Goal: Transaction & Acquisition: Purchase product/service

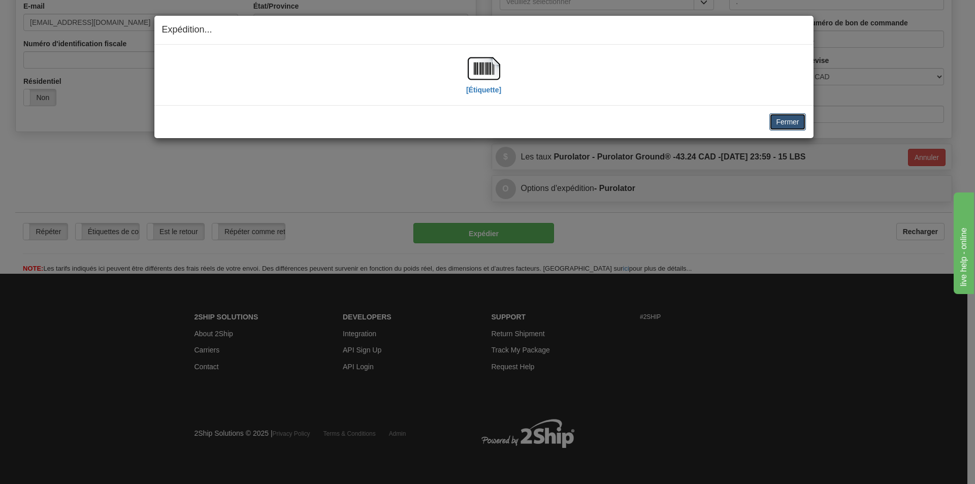
click at [792, 119] on button "Fermer" at bounding box center [788, 121] width 36 height 17
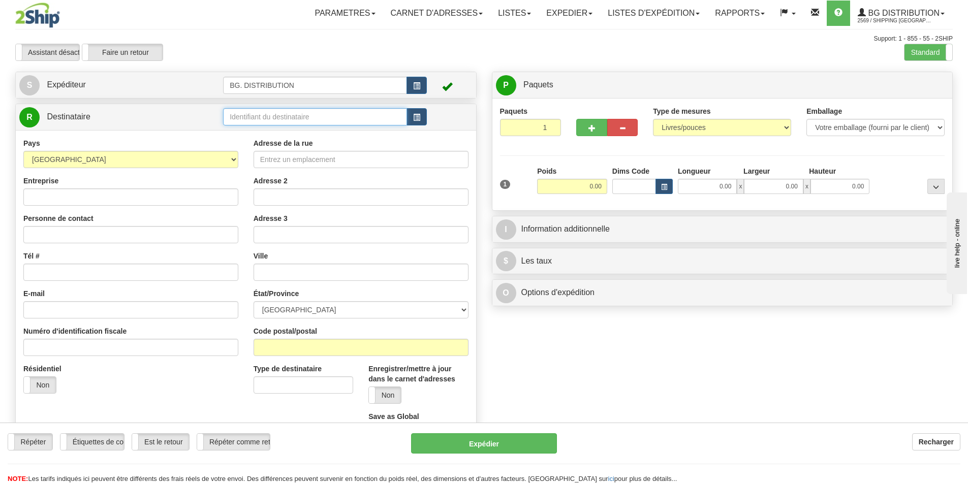
click at [303, 119] on input "text" at bounding box center [315, 116] width 184 height 17
type input "1001"
click button "Supprimer" at bounding box center [0, 0] width 0 height 0
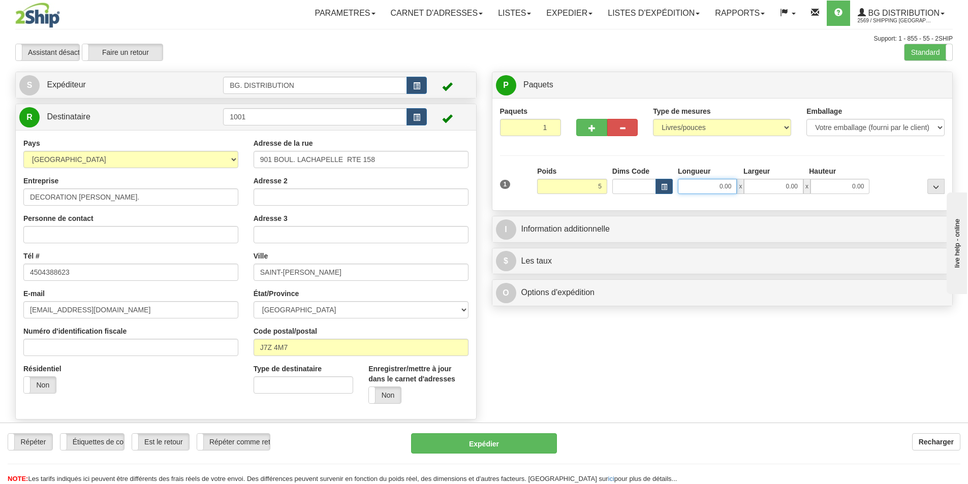
type input "5.00"
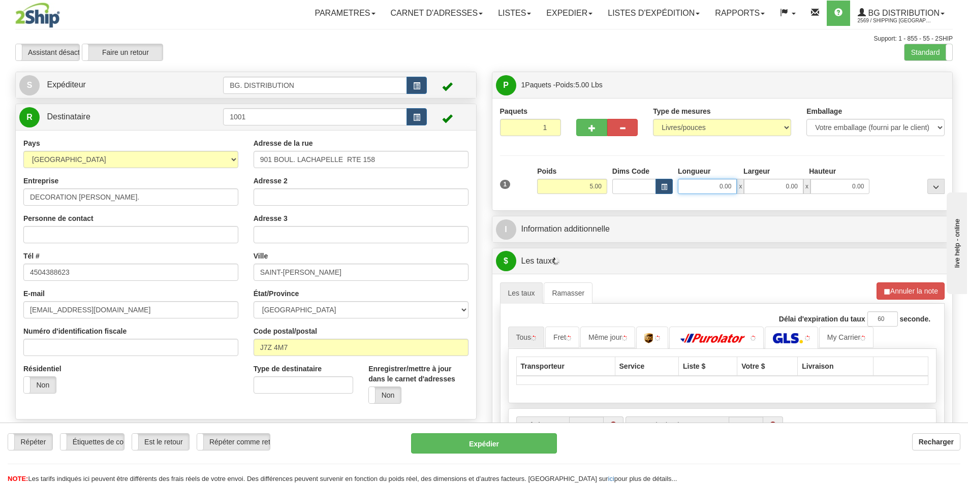
click at [718, 193] on input "0.00" at bounding box center [707, 186] width 59 height 15
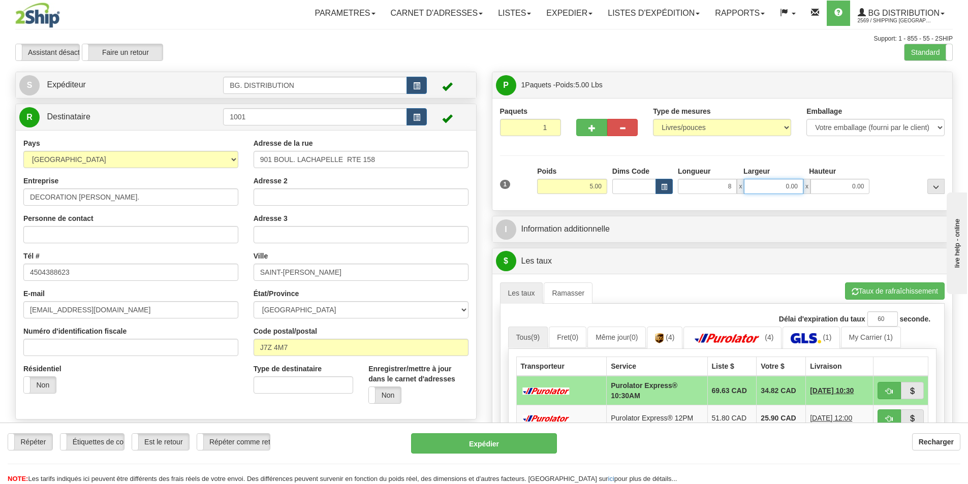
type input "8.00"
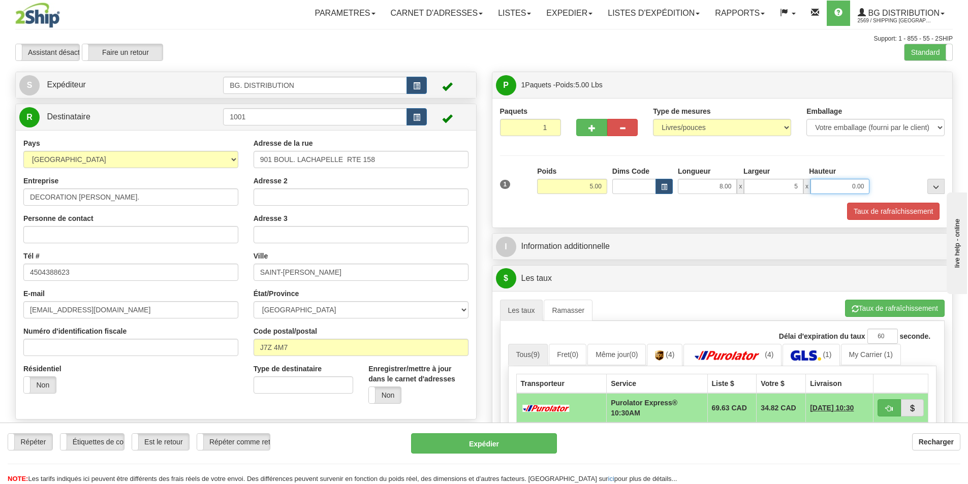
type input "5.00"
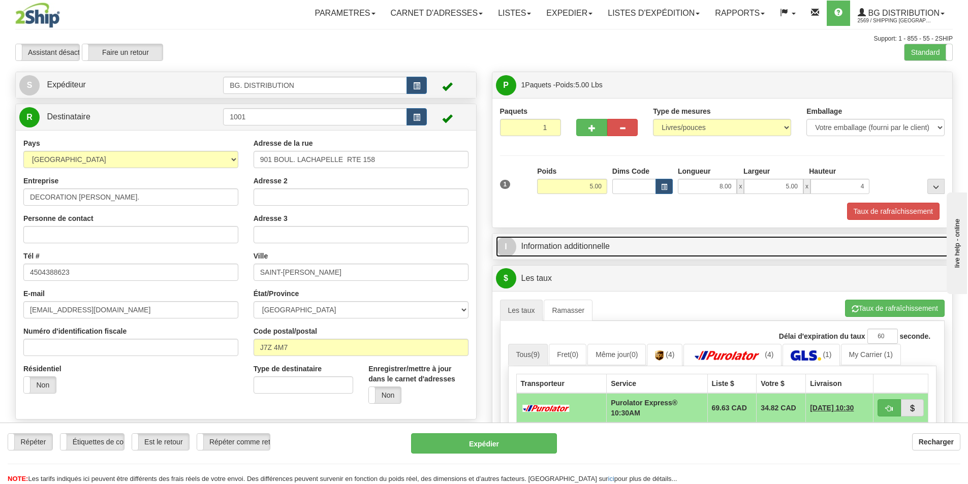
type input "4.00"
click at [659, 246] on link "I Information additionnelle" at bounding box center [722, 246] width 453 height 21
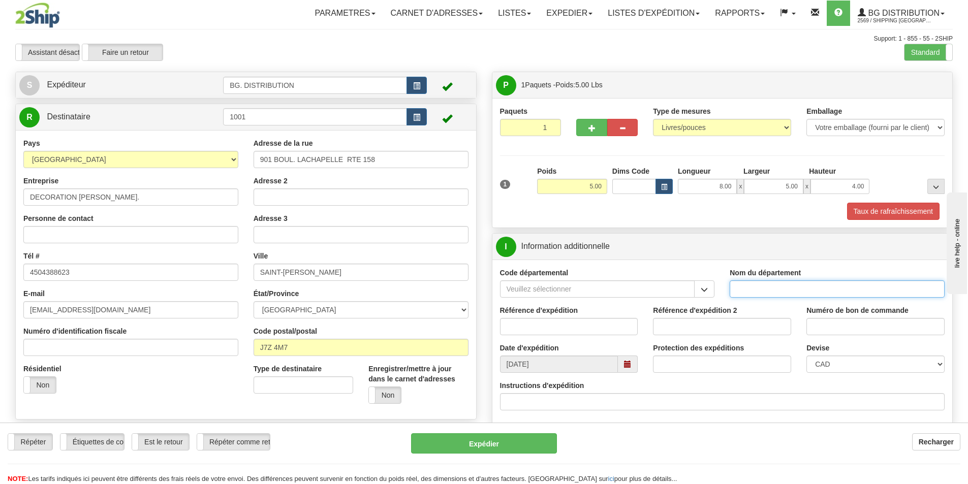
click at [794, 291] on input "Nom du département" at bounding box center [837, 288] width 215 height 17
type input "."
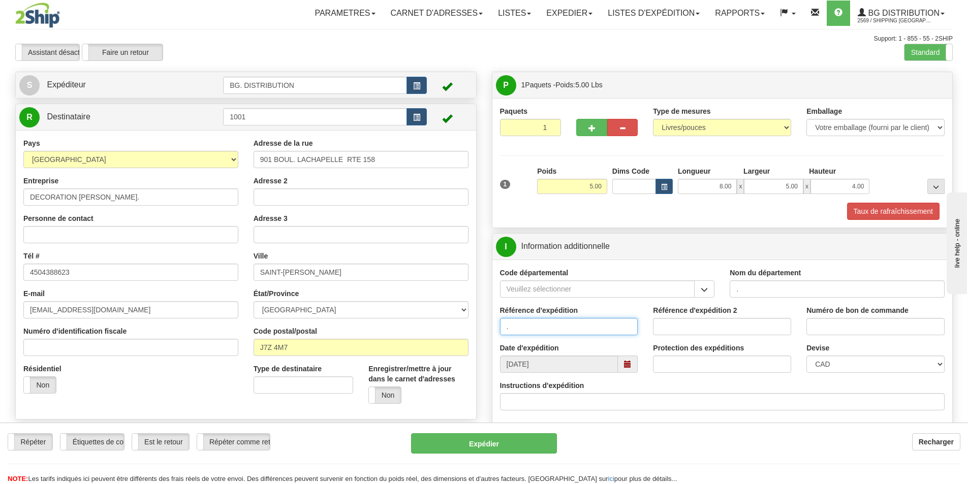
type input "."
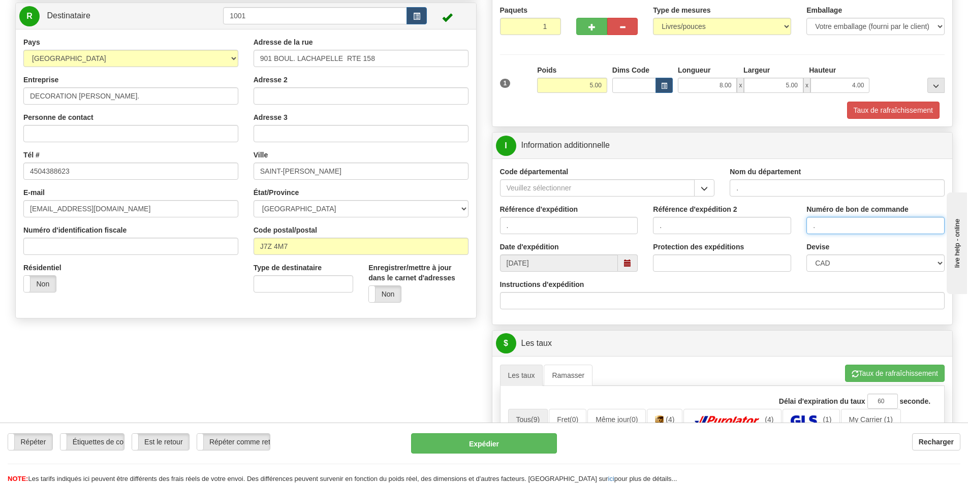
scroll to position [102, 0]
type input "."
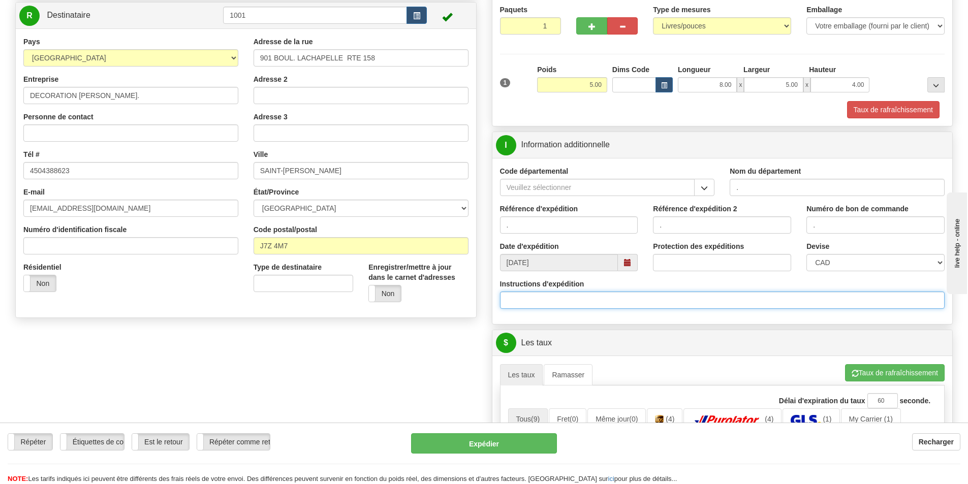
drag, startPoint x: 609, startPoint y: 296, endPoint x: 612, endPoint y: 305, distance: 9.5
click at [609, 296] on input "Instructions d'expédition" at bounding box center [722, 300] width 445 height 17
type input "30133387-00"
click button "Supprimer" at bounding box center [0, 0] width 0 height 0
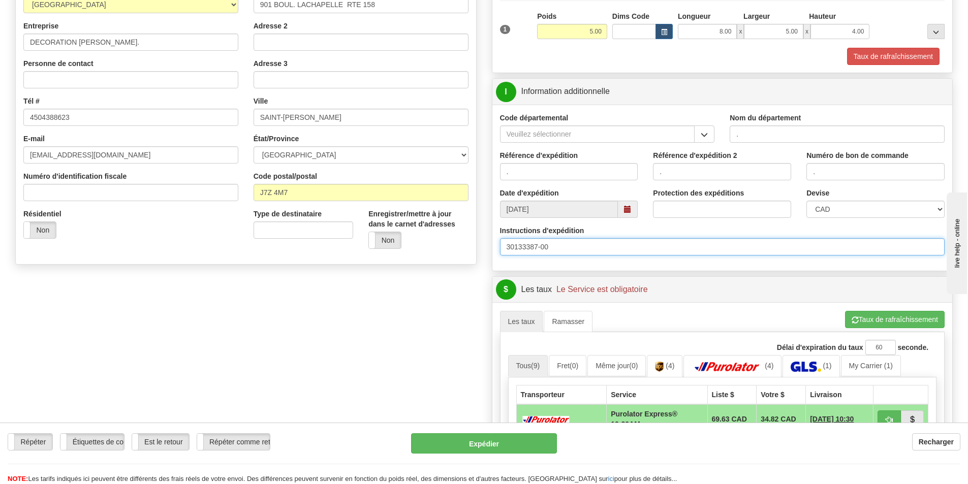
scroll to position [254, 0]
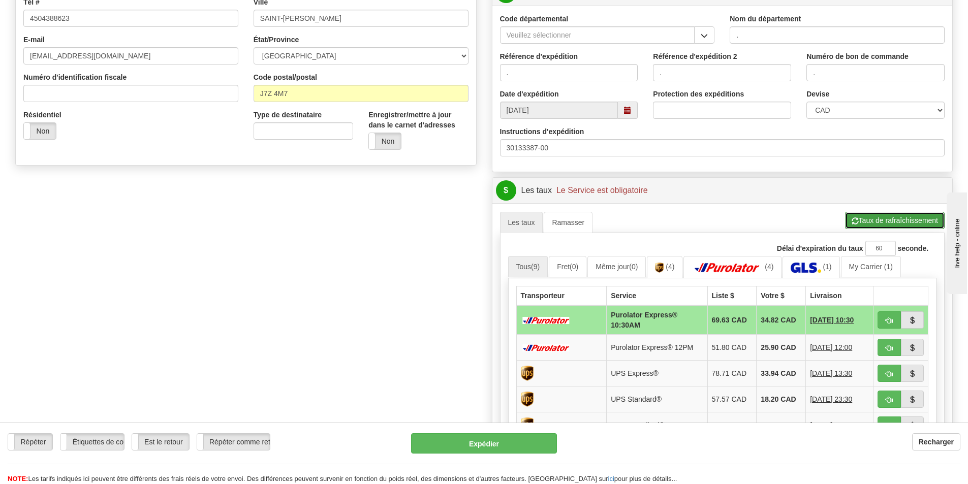
click at [882, 223] on button "Taux de rafraîchissement" at bounding box center [895, 220] width 100 height 17
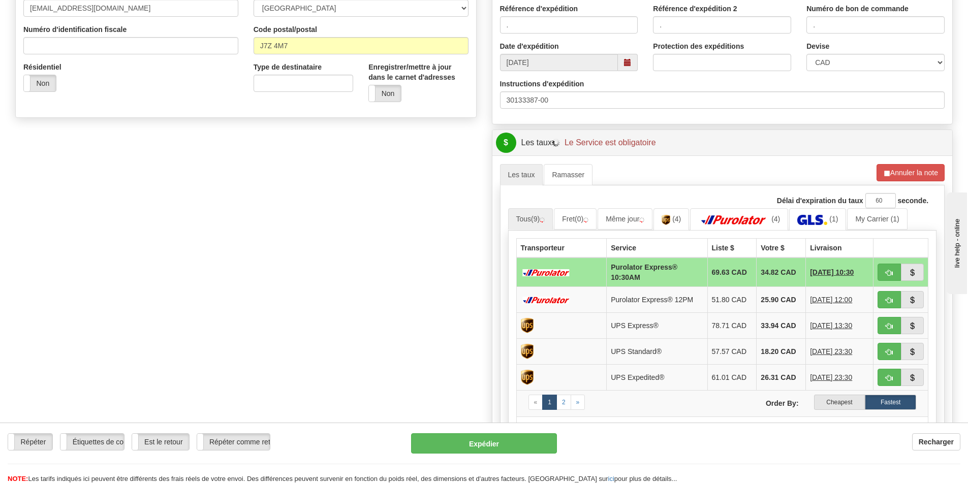
scroll to position [406, 0]
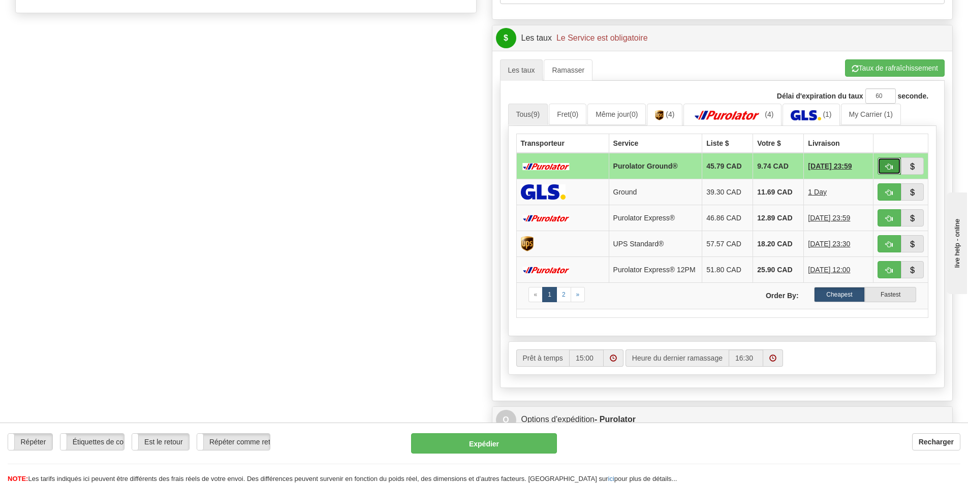
click at [893, 169] on button "button" at bounding box center [888, 165] width 23 height 17
type input "260"
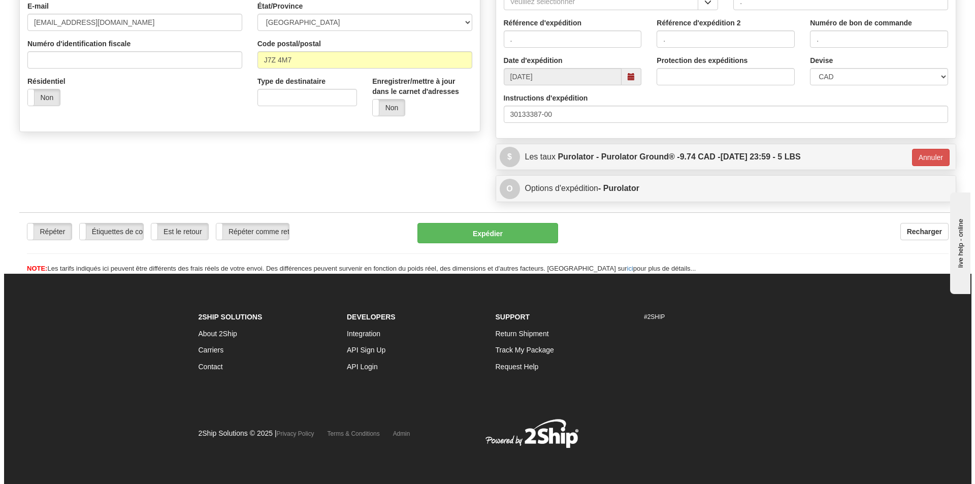
scroll to position [288, 0]
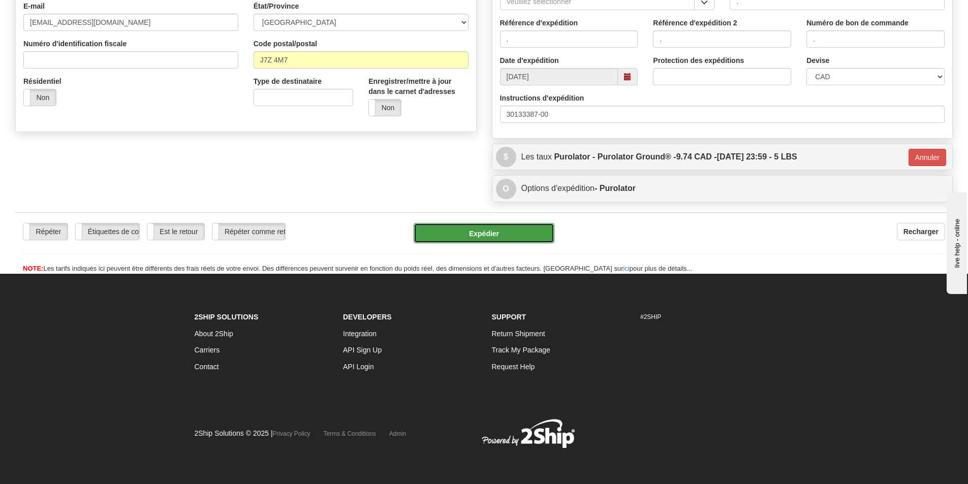
click at [471, 233] on button "Expédier" at bounding box center [484, 233] width 141 height 20
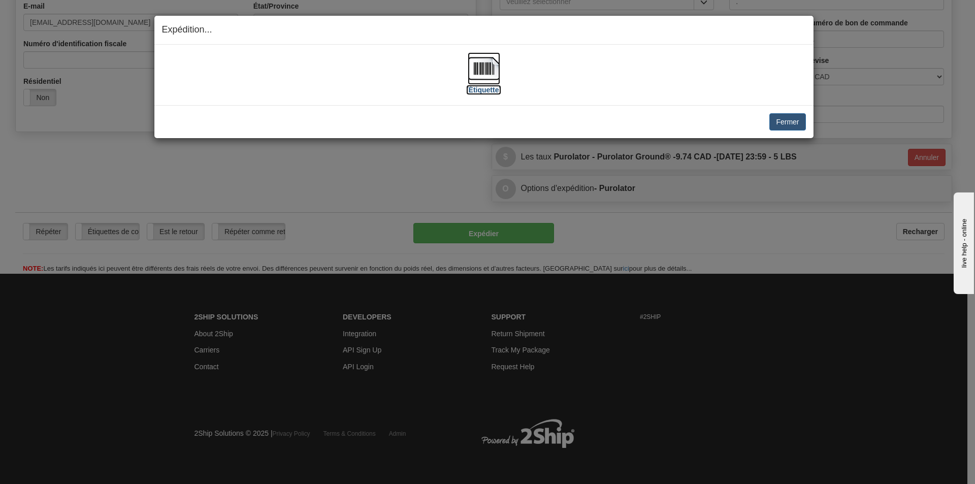
click at [486, 79] on img at bounding box center [484, 68] width 33 height 33
click at [783, 118] on button "Fermer" at bounding box center [788, 121] width 36 height 17
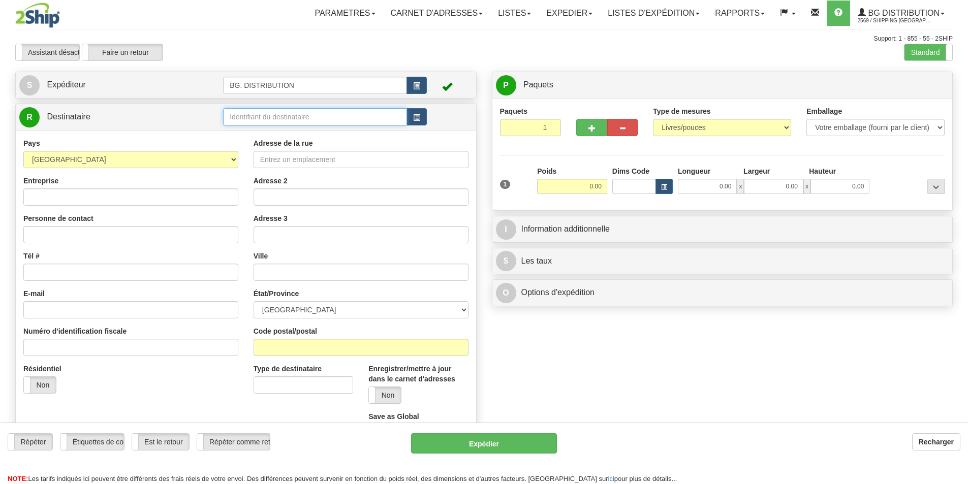
click at [278, 116] on input "text" at bounding box center [315, 116] width 184 height 17
click at [924, 62] on div "Toggle navigation Parametres Préférences d'expédition Préférences des champs Ne…" at bounding box center [484, 257] width 968 height 514
click at [928, 51] on label "Standard" at bounding box center [928, 52] width 48 height 16
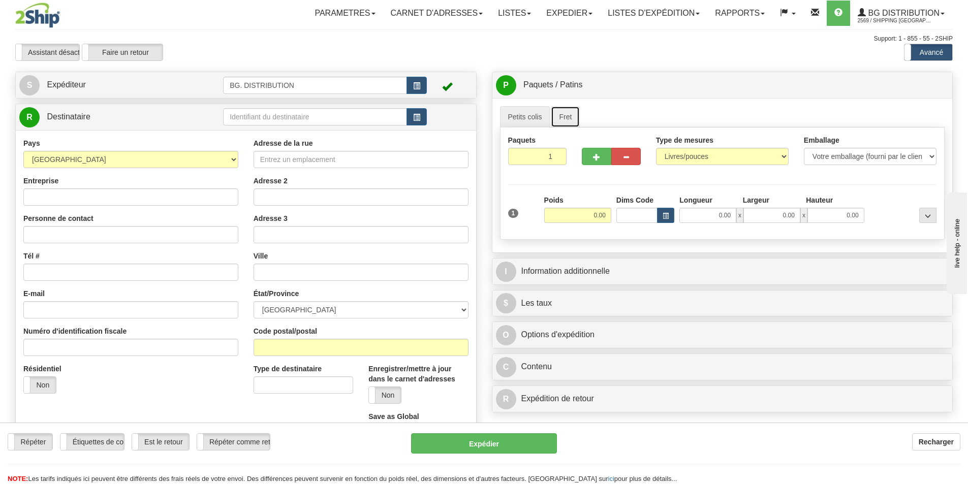
click at [574, 119] on link "Fret" at bounding box center [565, 116] width 29 height 21
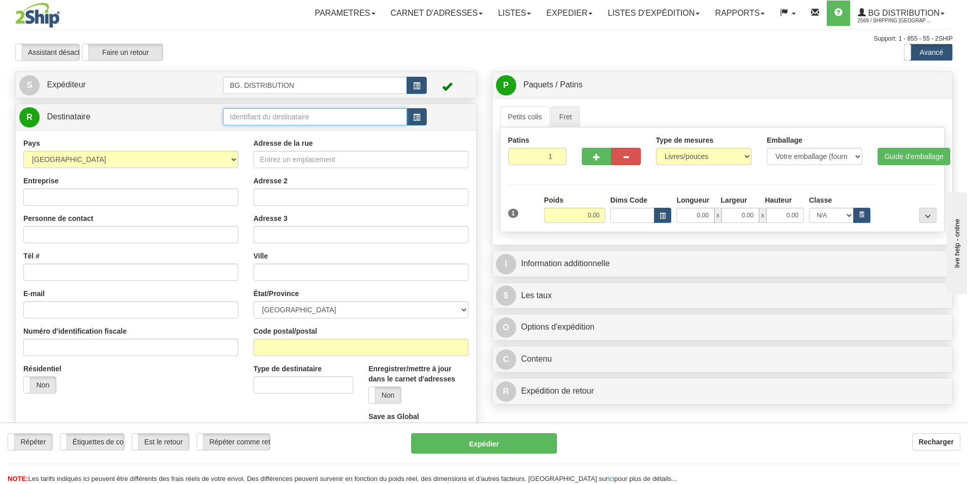
click at [303, 117] on input "text" at bounding box center [315, 116] width 184 height 17
drag, startPoint x: 282, startPoint y: 114, endPoint x: 137, endPoint y: 111, distance: 144.8
click at [140, 112] on tr "R Destinataire 30133378-00" at bounding box center [245, 117] width 453 height 21
type input "20178"
click button "Supprimer" at bounding box center [0, 0] width 0 height 0
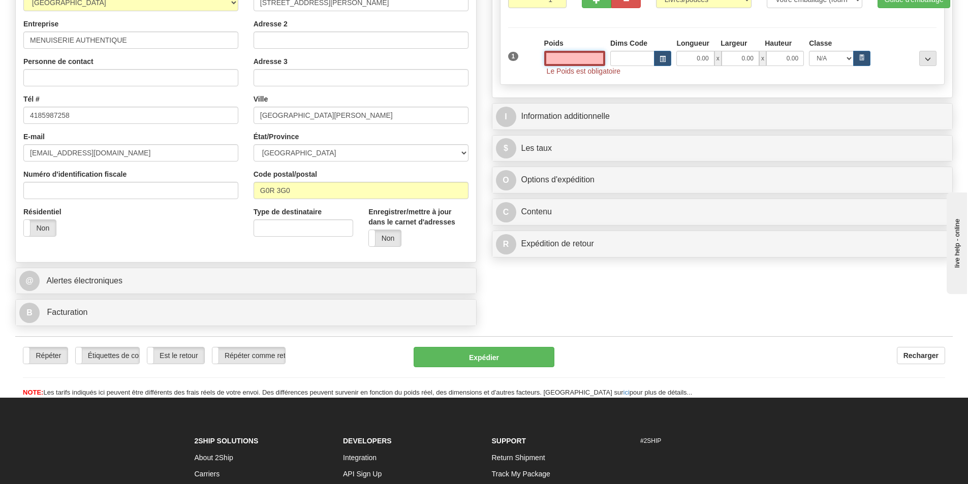
scroll to position [254, 0]
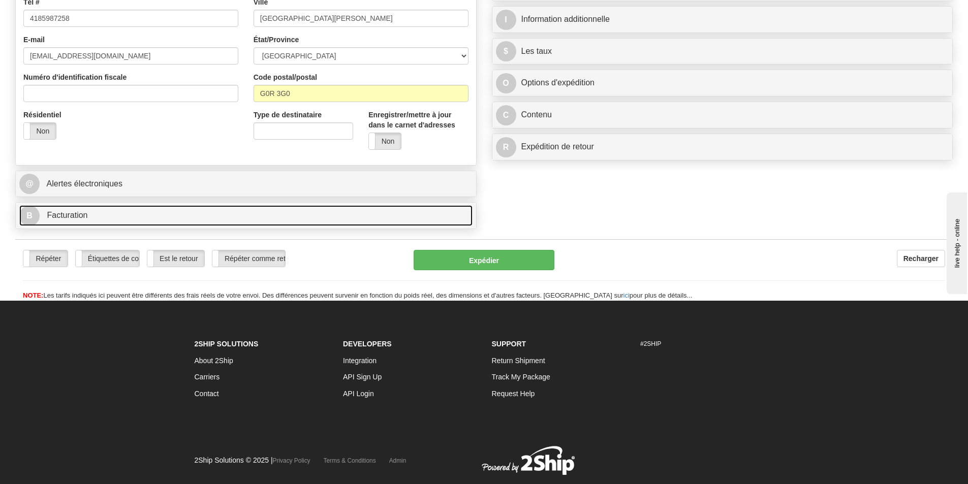
type input "0.00"
click at [138, 214] on link "B Facturation" at bounding box center [245, 215] width 453 height 21
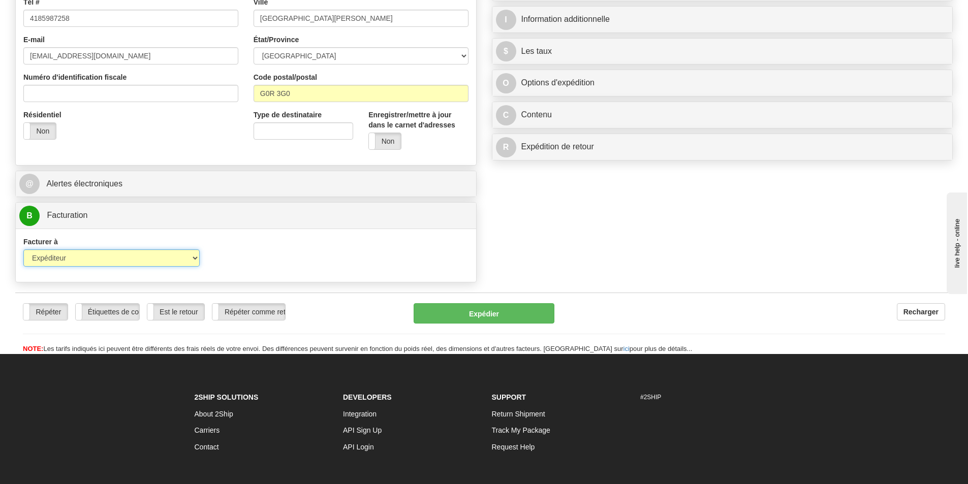
drag, startPoint x: 149, startPoint y: 253, endPoint x: 143, endPoint y: 257, distance: 7.6
click at [149, 253] on select "Expéditeur Destinataire Tierce personne Collecter" at bounding box center [111, 257] width 176 height 17
select select "2"
click at [23, 249] on select "Expéditeur Destinataire Tierce personne Collecter" at bounding box center [111, 257] width 176 height 17
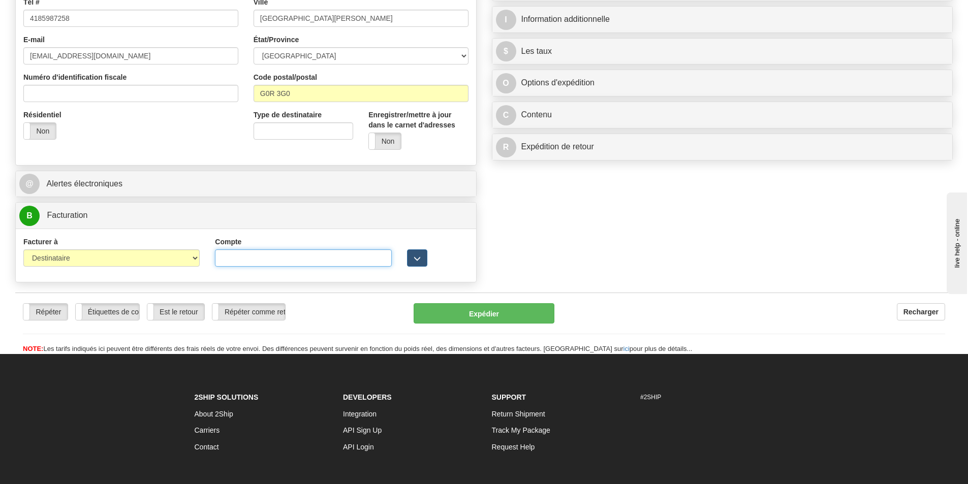
click at [246, 254] on input "Compte" at bounding box center [303, 257] width 176 height 17
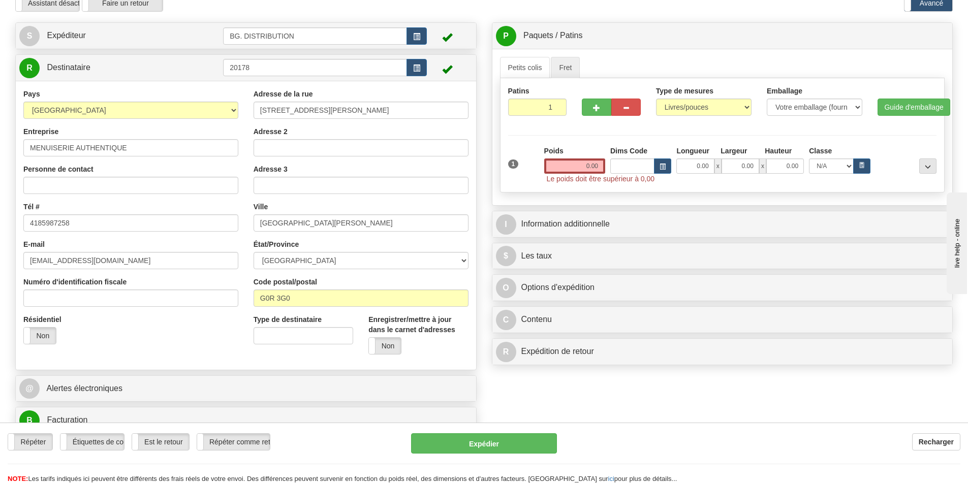
scroll to position [0, 0]
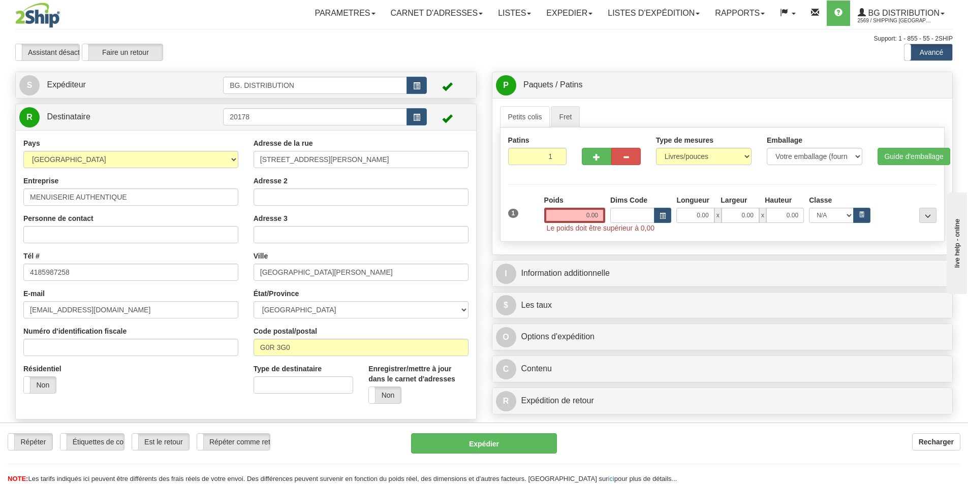
type input "406431"
click at [578, 219] on input "0.00" at bounding box center [574, 215] width 61 height 15
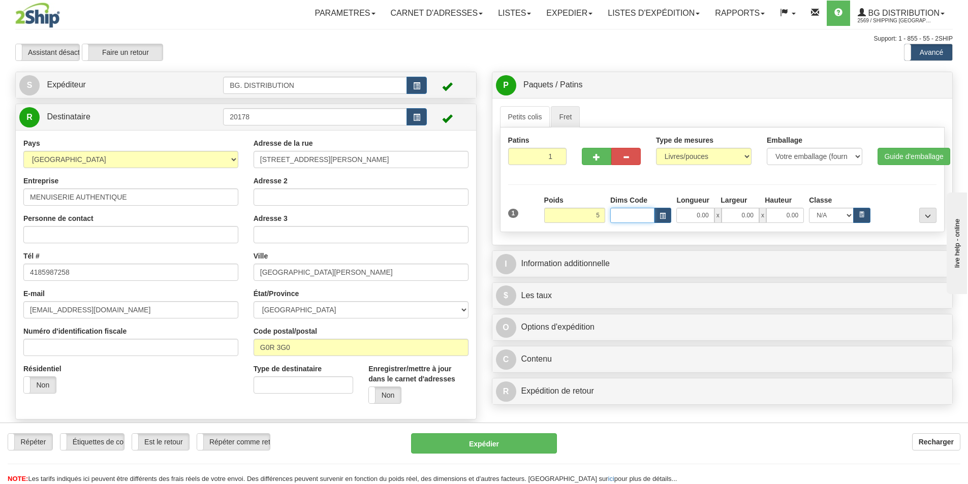
type input "5.00"
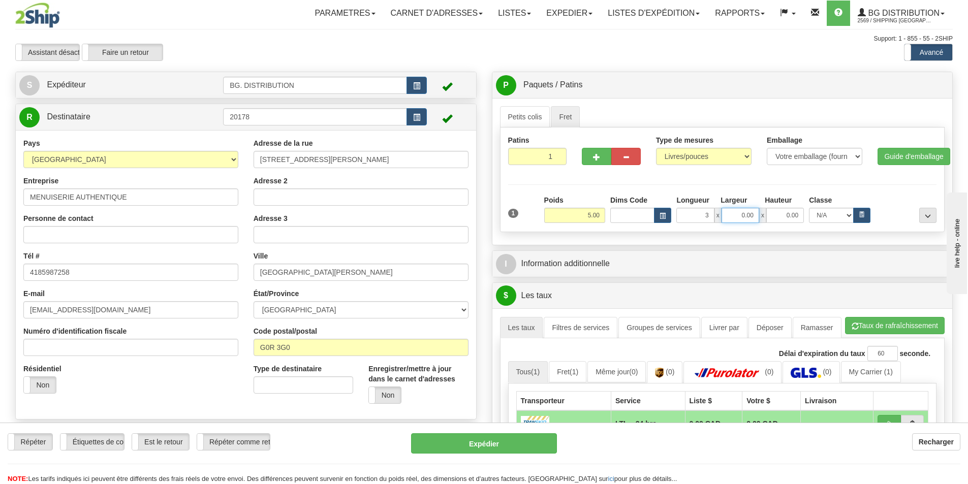
type input "3.00"
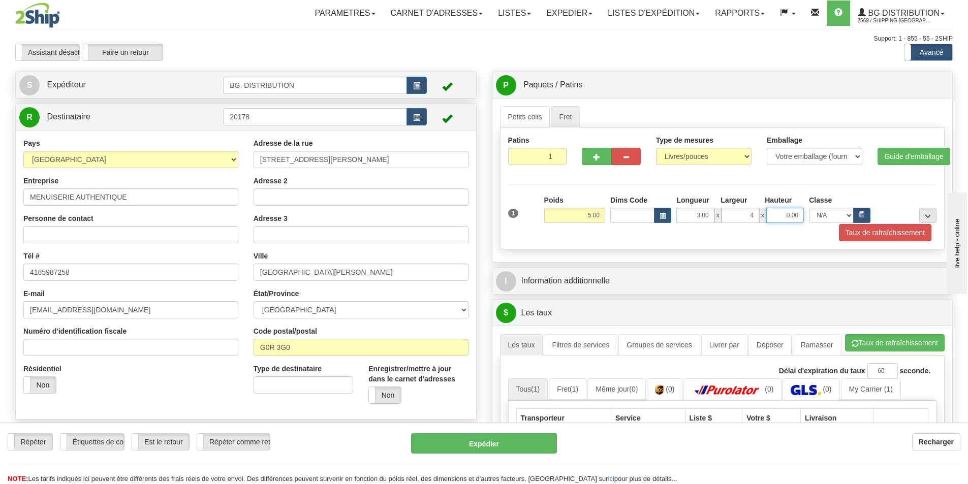
type input "4.00"
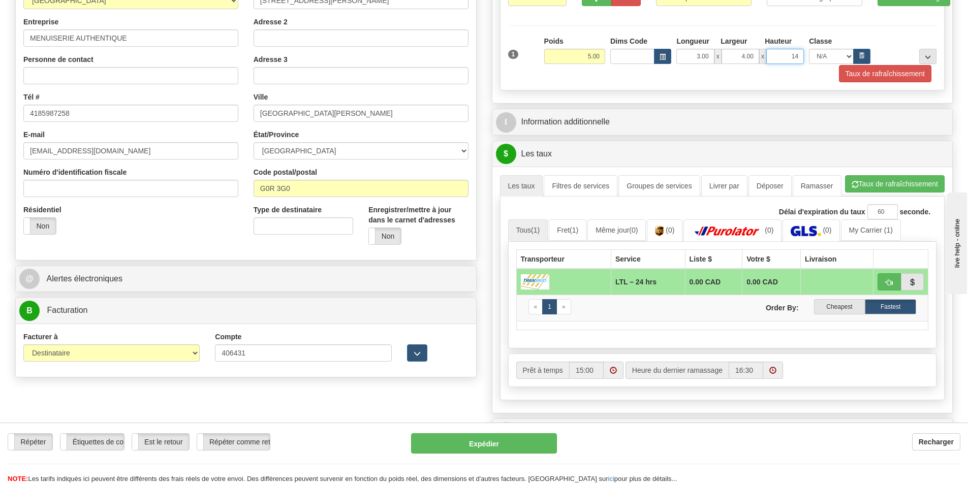
scroll to position [203, 0]
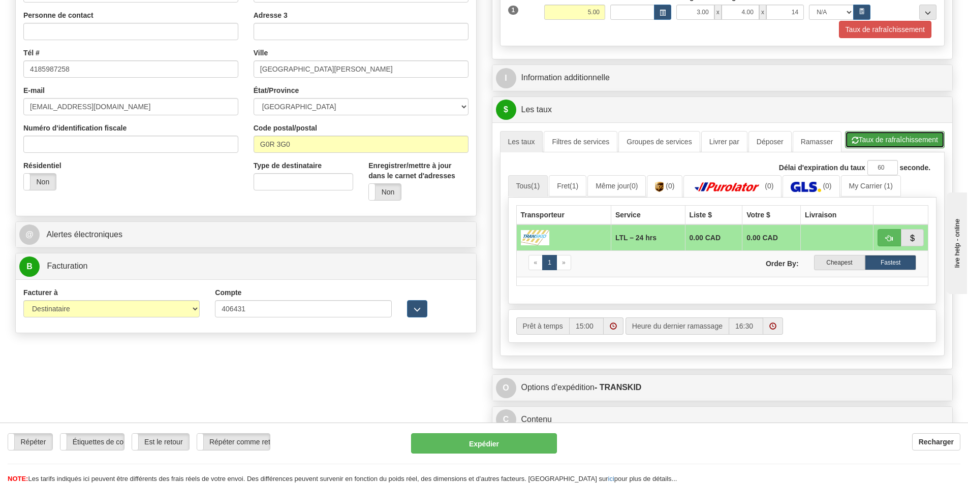
type input "14.00"
click at [892, 140] on button "Taux de rafraîchissement" at bounding box center [895, 139] width 100 height 17
click at [717, 187] on img at bounding box center [726, 187] width 71 height 10
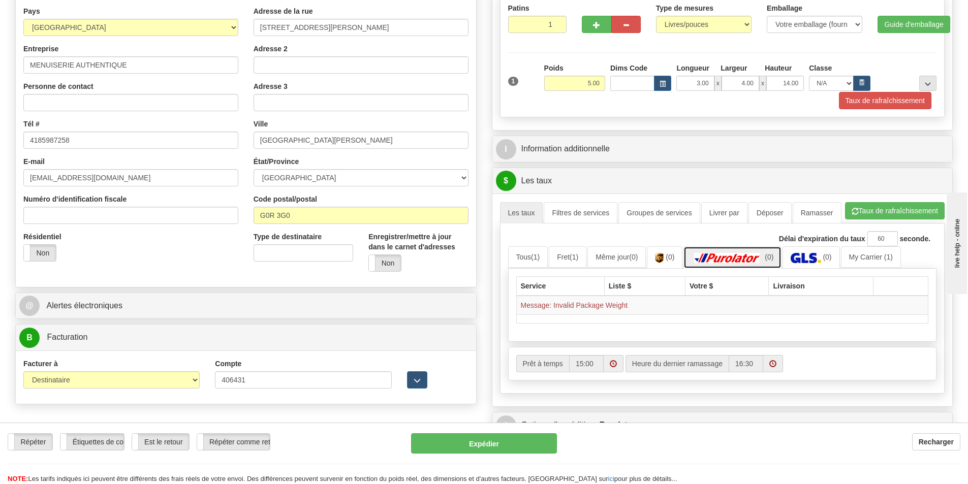
scroll to position [102, 0]
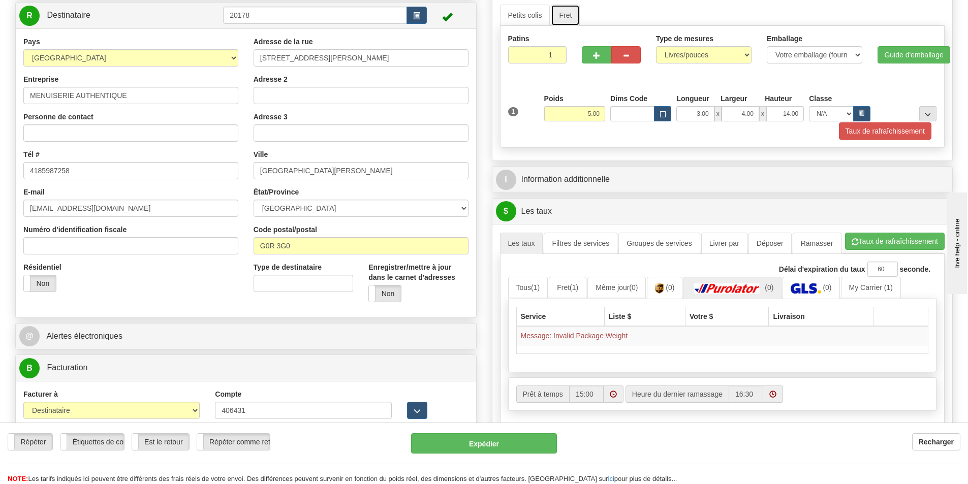
click at [559, 13] on link "Fret" at bounding box center [565, 15] width 29 height 21
drag, startPoint x: 577, startPoint y: 110, endPoint x: 620, endPoint y: 114, distance: 43.3
click at [620, 114] on div "Poids 5.00 Dims Code Longueur 3.00" at bounding box center [740, 107] width 397 height 28
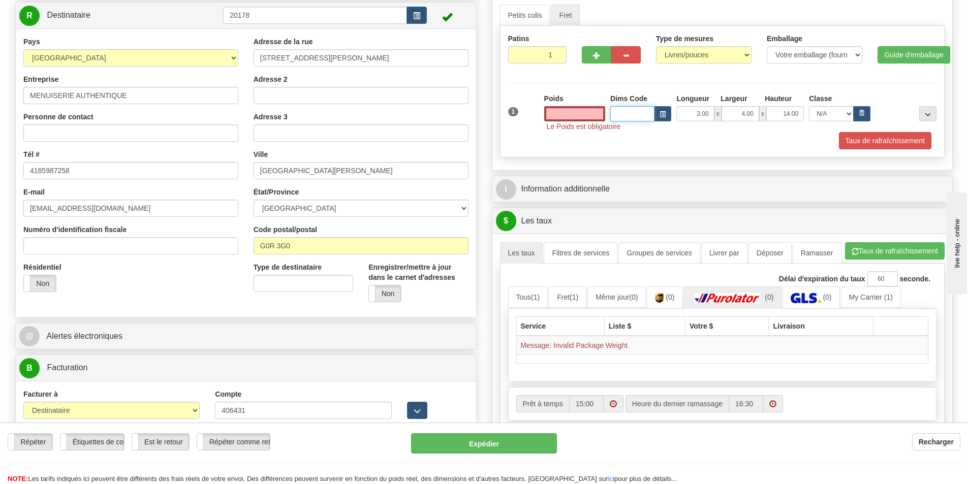
type input "0.00"
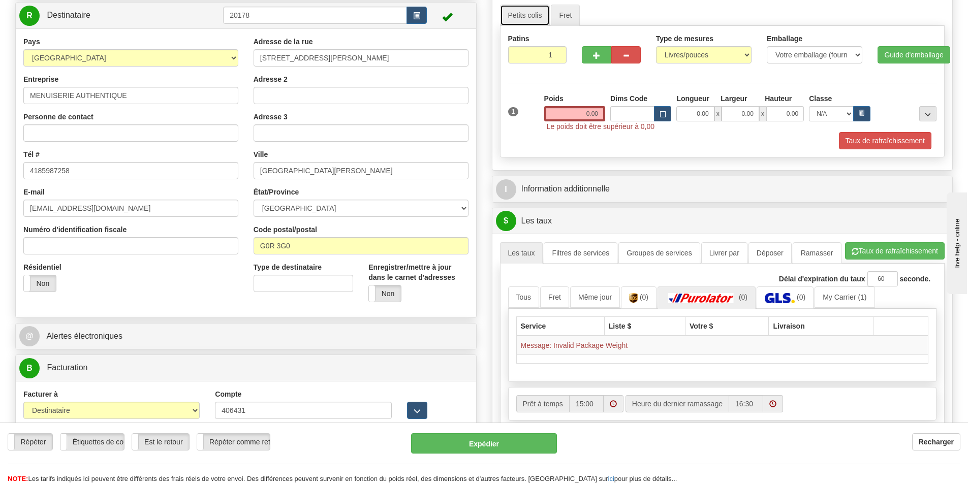
click at [514, 18] on link "Petits colis" at bounding box center [525, 15] width 50 height 21
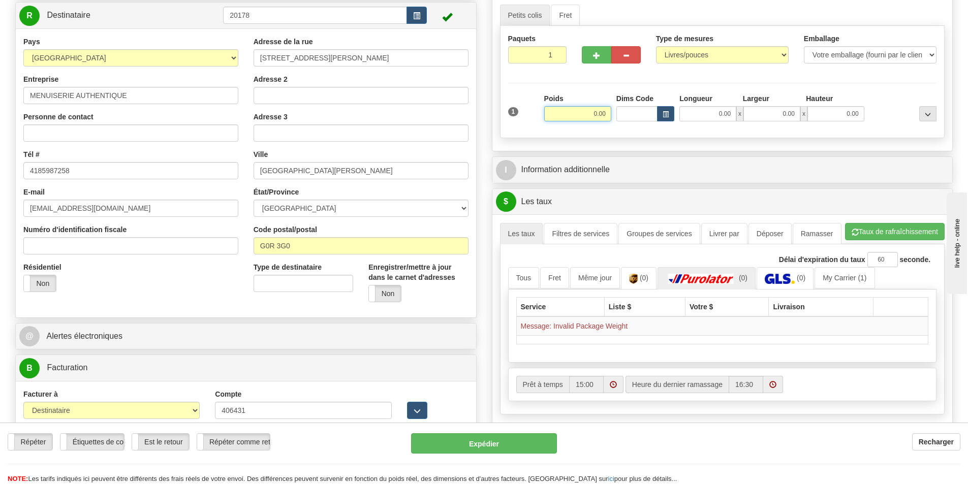
drag, startPoint x: 590, startPoint y: 110, endPoint x: 609, endPoint y: 114, distance: 18.7
click at [609, 114] on input "0.00" at bounding box center [577, 113] width 67 height 15
type input "6.00"
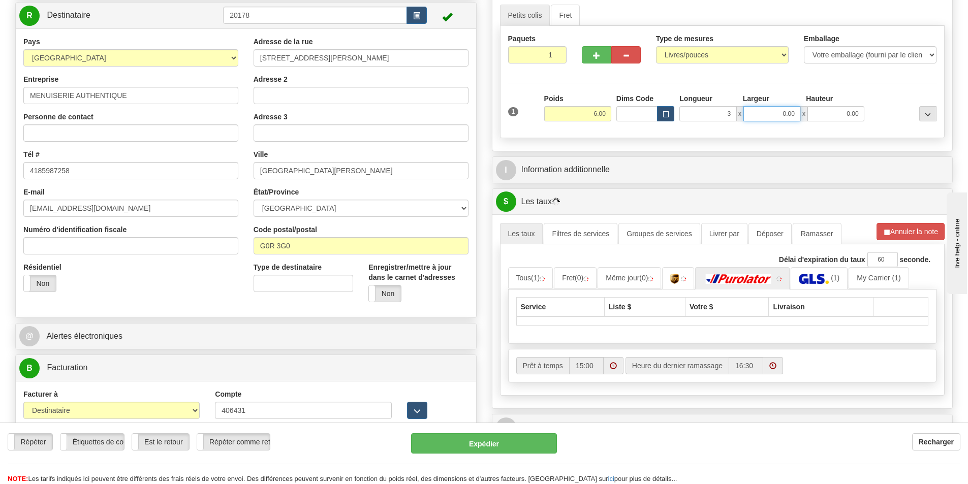
type input "3.00"
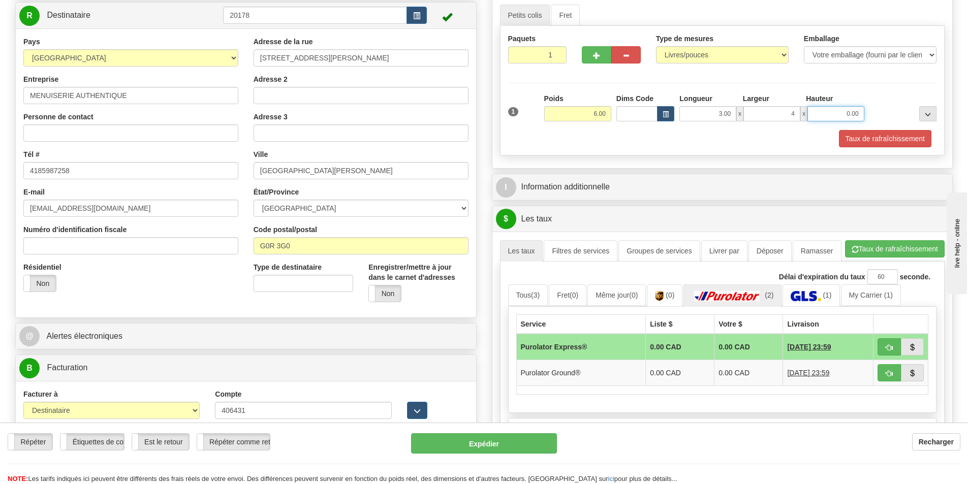
type input "4.00"
type input "14.00"
click at [871, 243] on button "Taux de rafraîchissement" at bounding box center [895, 248] width 100 height 17
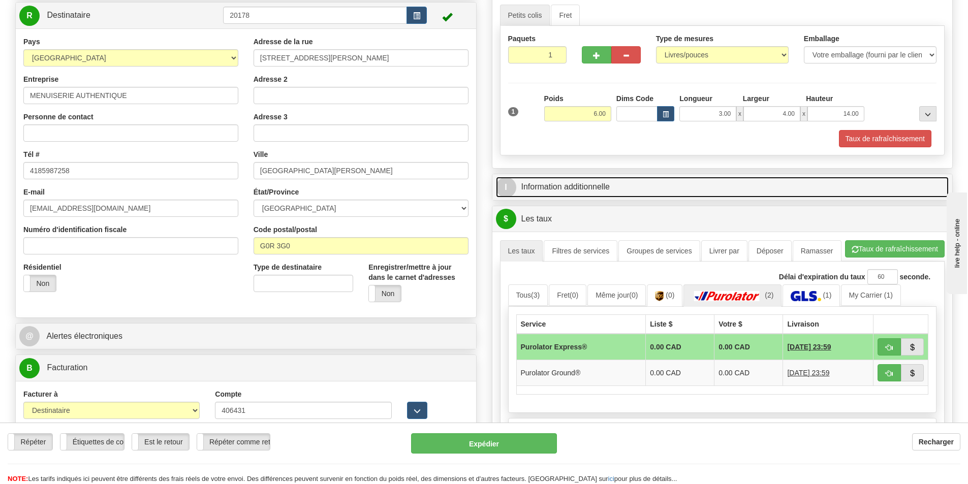
click at [676, 183] on link "I Information additionnelle" at bounding box center [722, 187] width 453 height 21
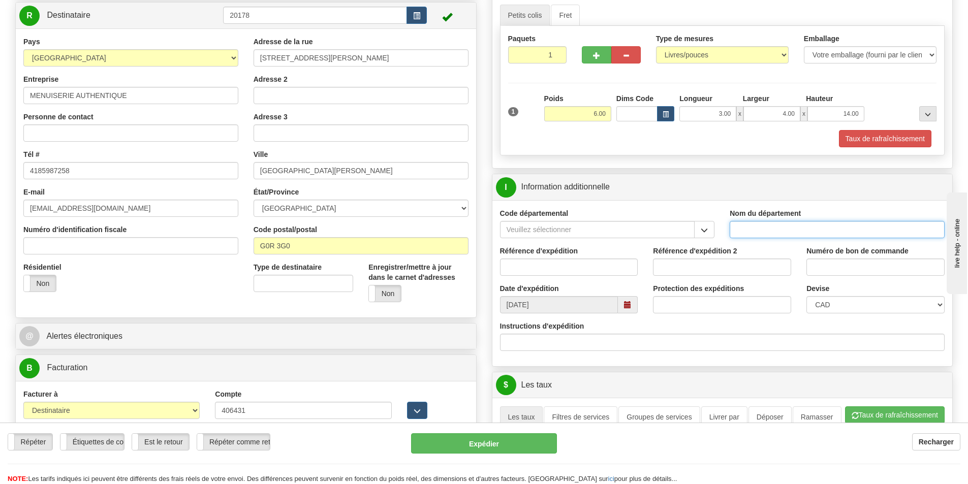
click at [827, 226] on input "Nom du département" at bounding box center [837, 229] width 215 height 17
type input "."
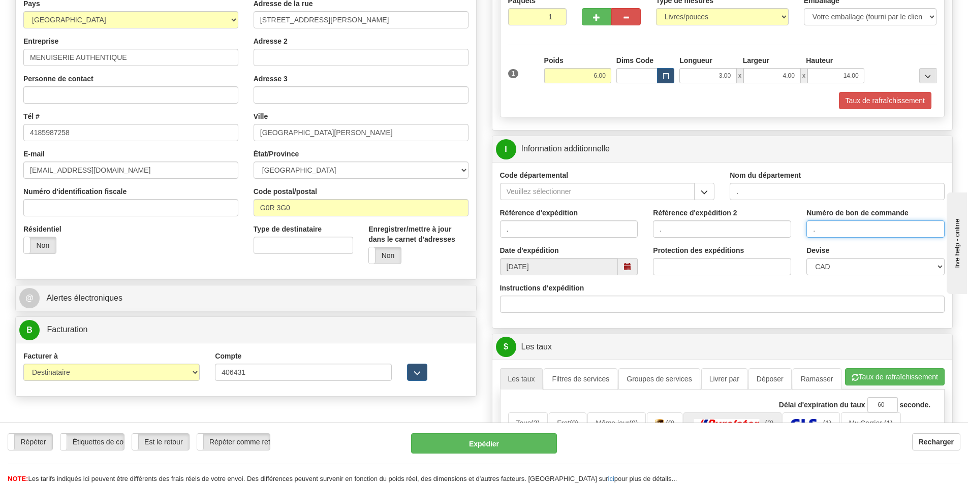
scroll to position [254, 0]
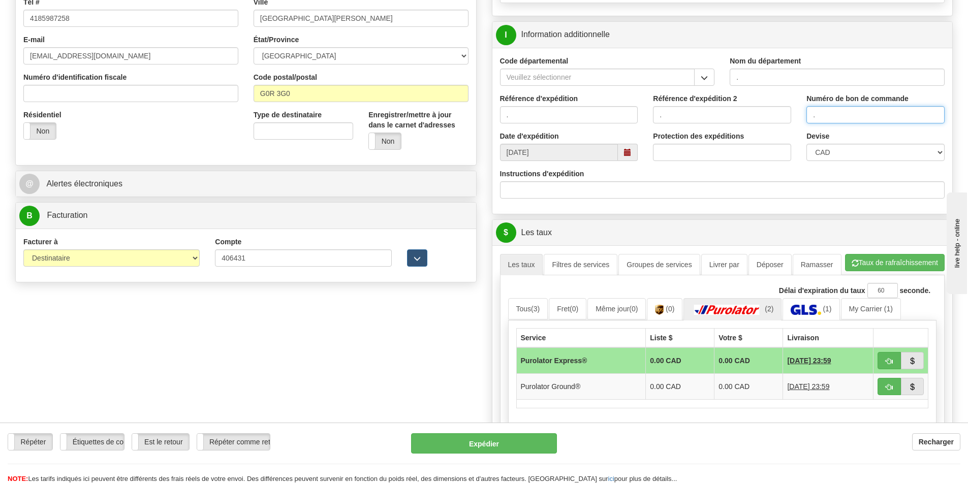
type input "."
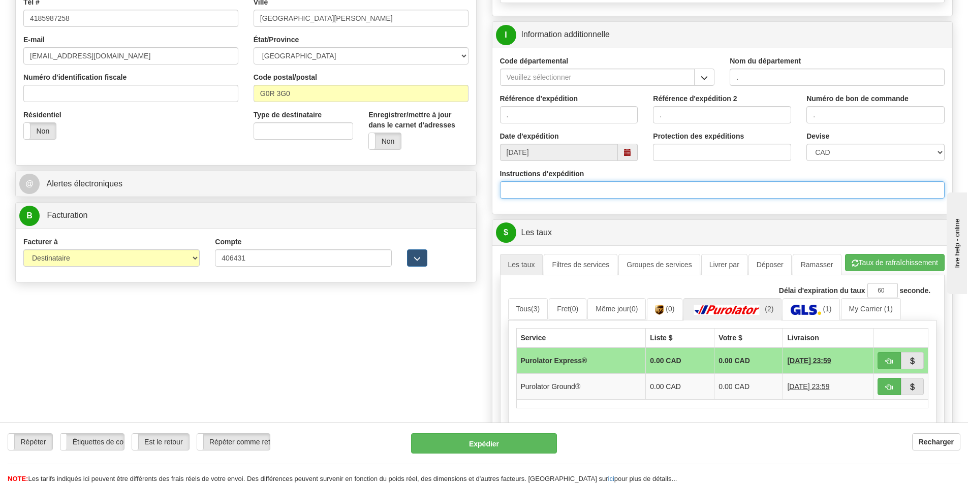
click at [639, 195] on input "Instructions d'expédition" at bounding box center [722, 189] width 445 height 17
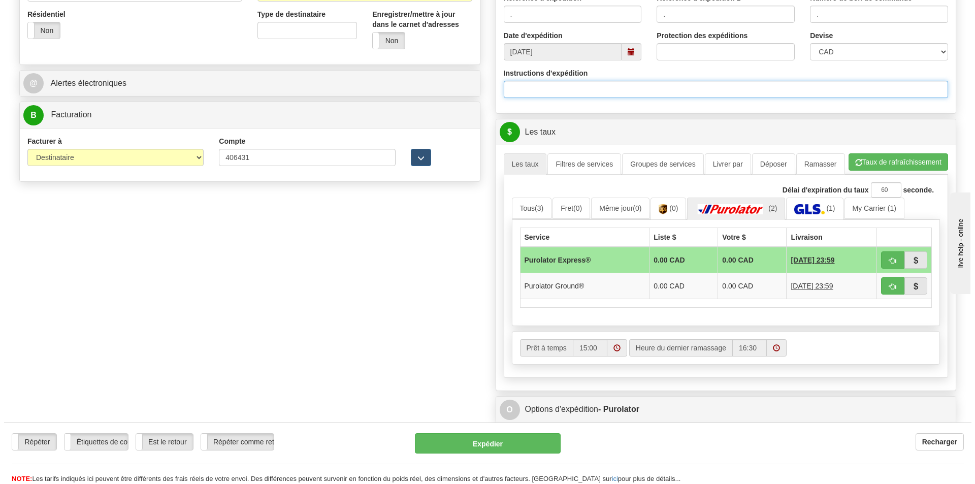
scroll to position [356, 0]
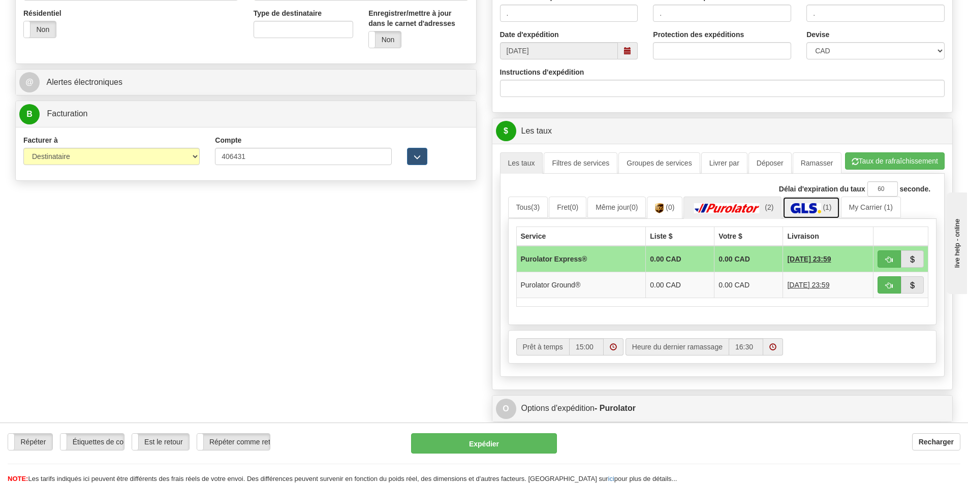
click at [805, 202] on link "(1)" at bounding box center [810, 208] width 57 height 22
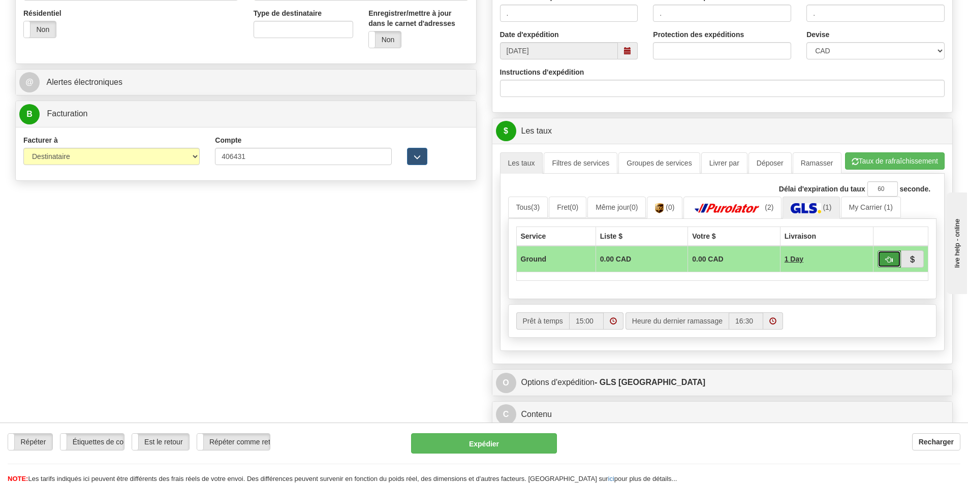
click at [889, 258] on span "button" at bounding box center [889, 260] width 7 height 7
type input "1"
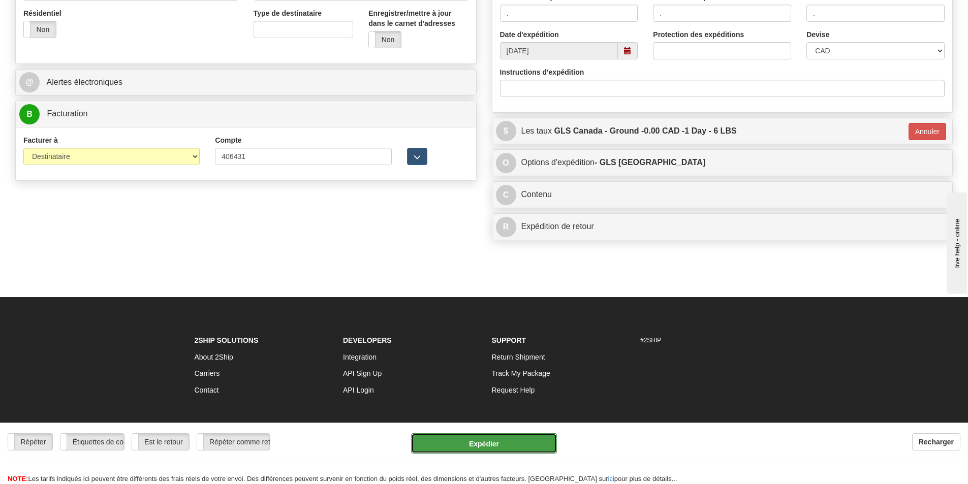
click at [500, 440] on button "Expédier" at bounding box center [484, 443] width 146 height 20
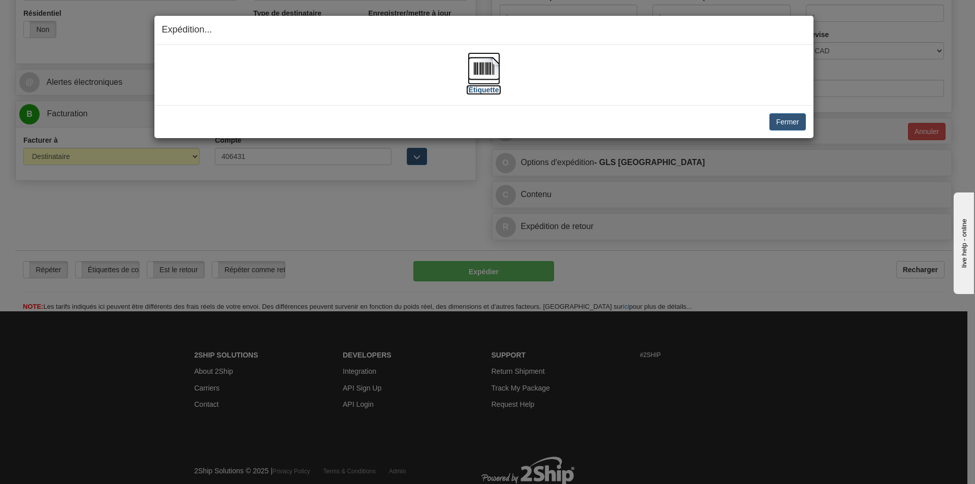
click at [480, 78] on img at bounding box center [484, 68] width 33 height 33
click at [784, 121] on button "Fermer" at bounding box center [788, 121] width 36 height 17
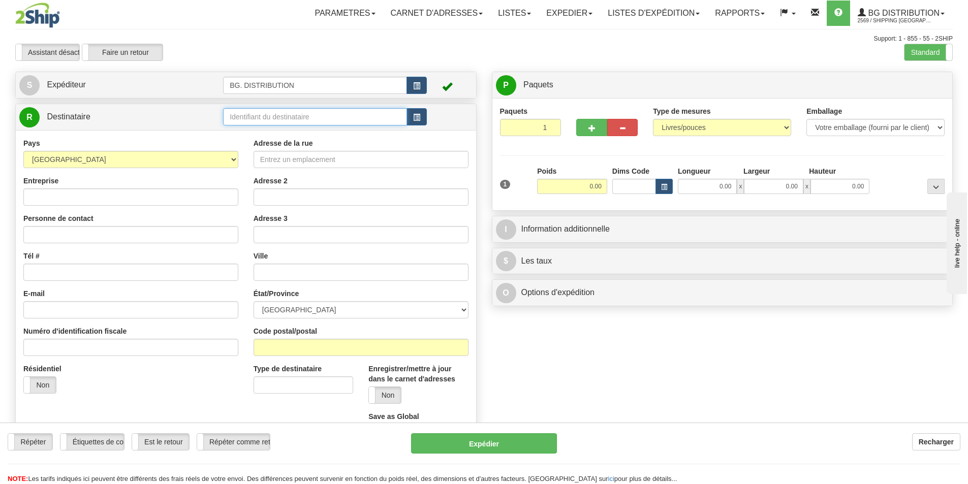
click at [289, 117] on input "text" at bounding box center [315, 116] width 184 height 17
type input "1038"
click button "Supprimer" at bounding box center [0, 0] width 0 height 0
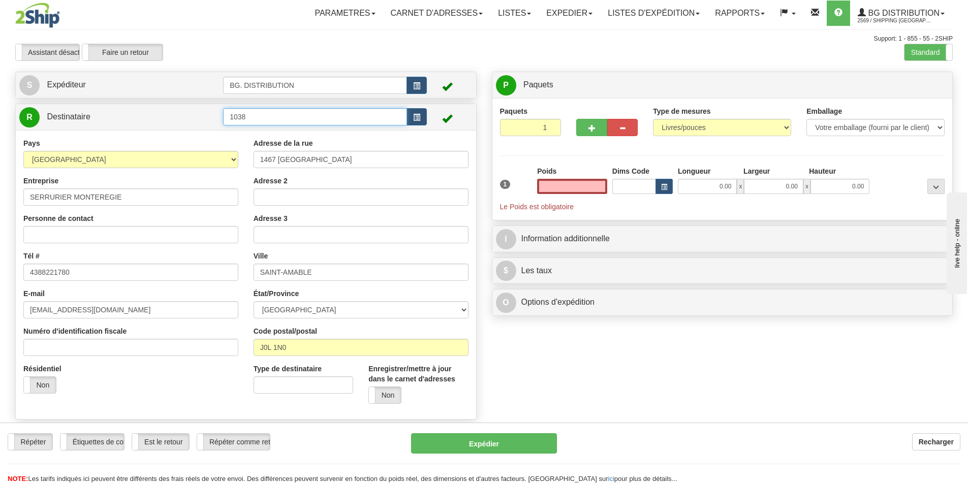
type input "0.00"
click at [296, 116] on input "1038" at bounding box center [315, 116] width 184 height 17
type input "1038."
click button "Supprimer" at bounding box center [0, 0] width 0 height 0
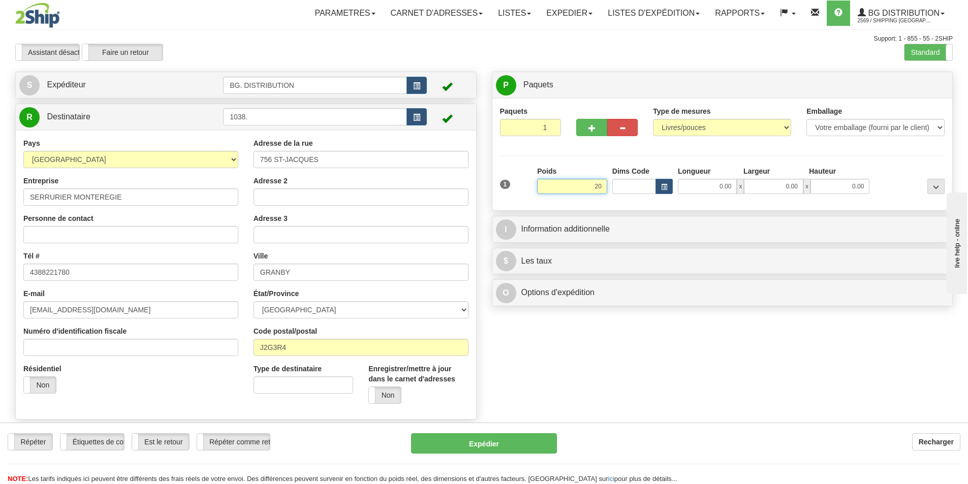
type input "2"
type input "18.00"
click at [710, 190] on input "0.00" at bounding box center [707, 186] width 59 height 15
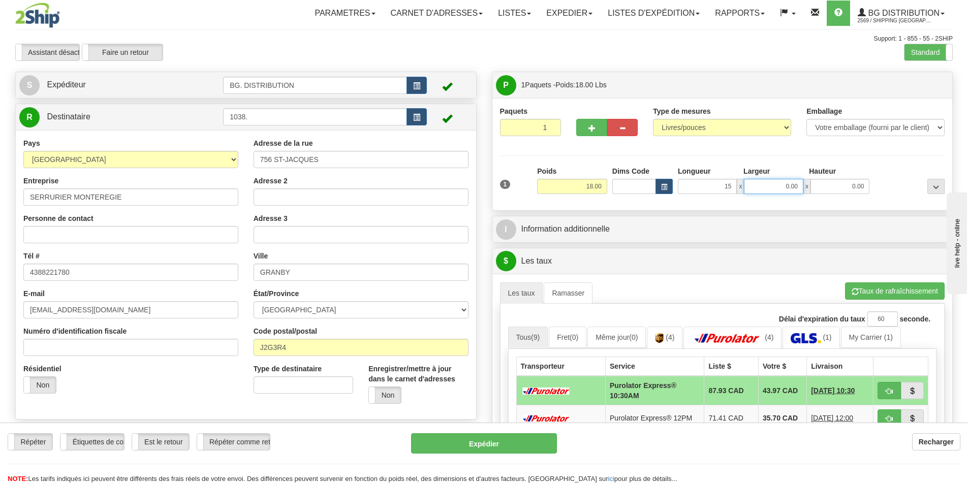
type input "15.00"
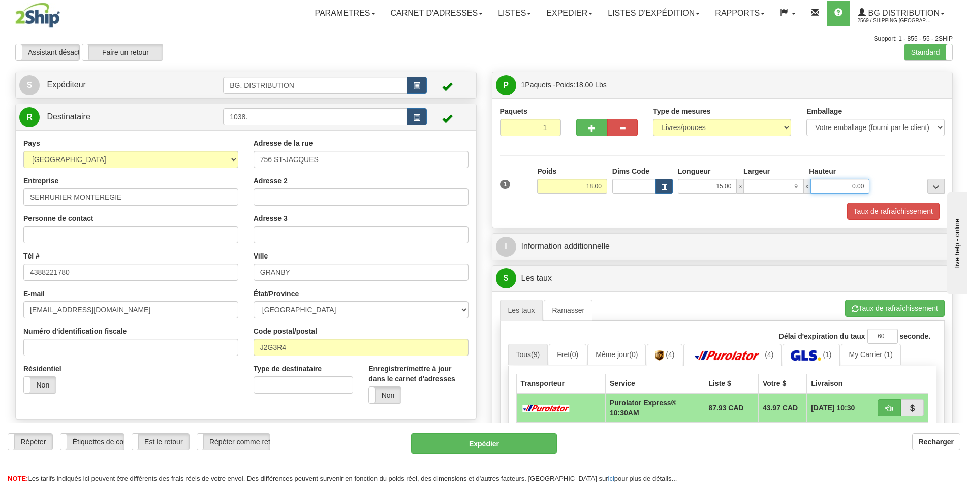
type input "9.00"
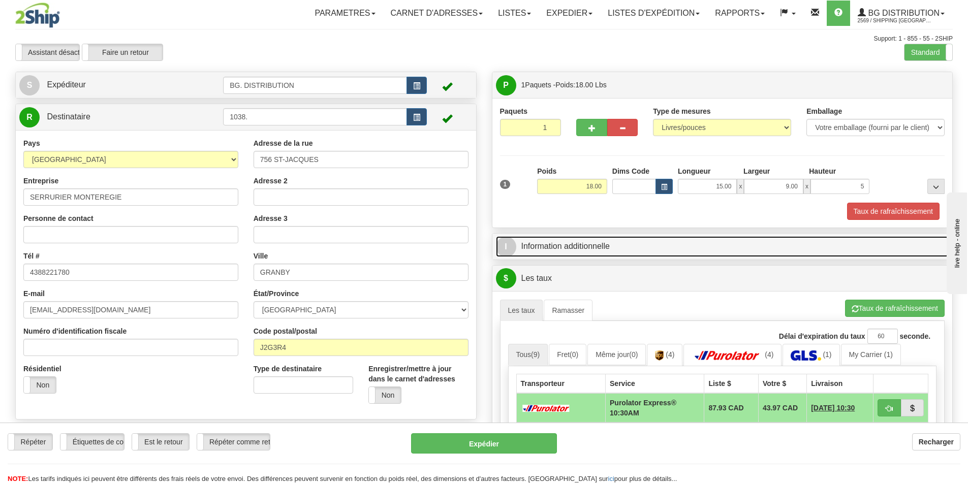
type input "5.00"
click at [678, 254] on link "I Information additionnelle" at bounding box center [722, 246] width 453 height 21
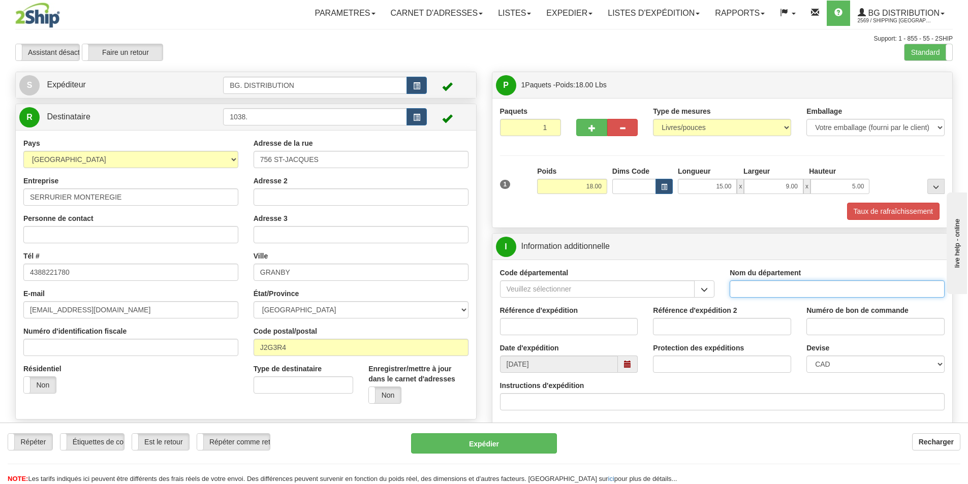
click at [771, 293] on input "Nom du département" at bounding box center [837, 288] width 215 height 17
type input "."
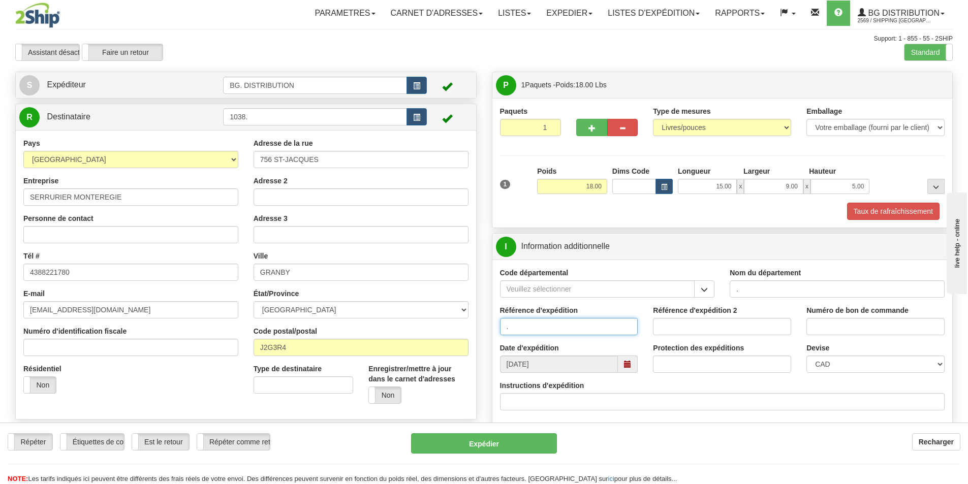
type input "."
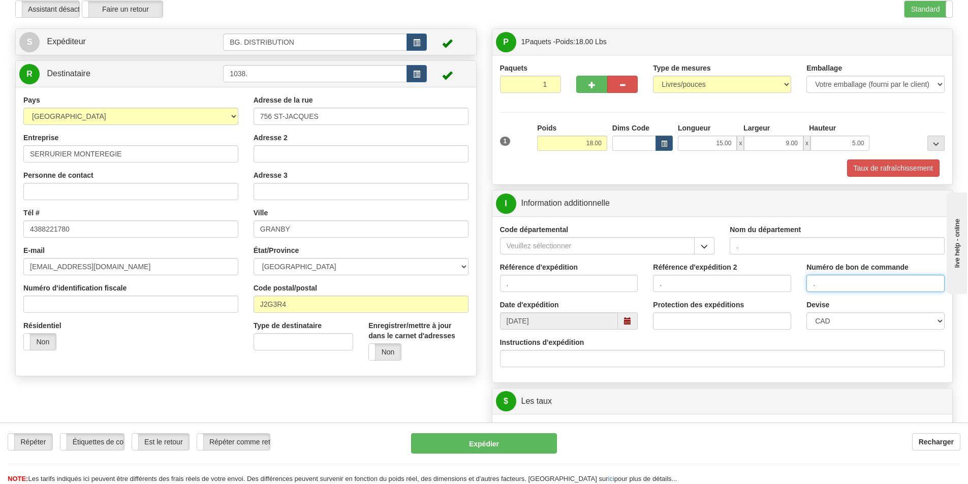
scroll to position [102, 0]
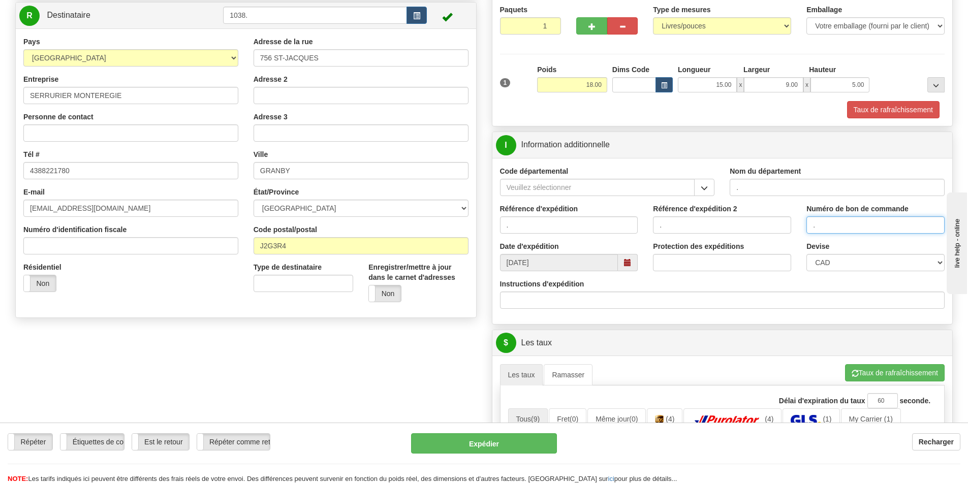
type input "."
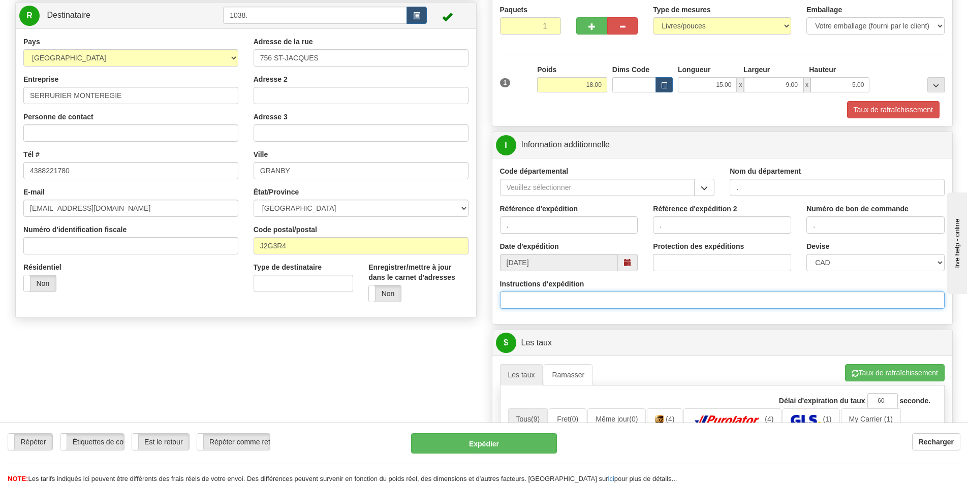
click at [660, 301] on input "Instructions d'expédition" at bounding box center [722, 300] width 445 height 17
type input "30133366"
click button "Supprimer" at bounding box center [0, 0] width 0 height 0
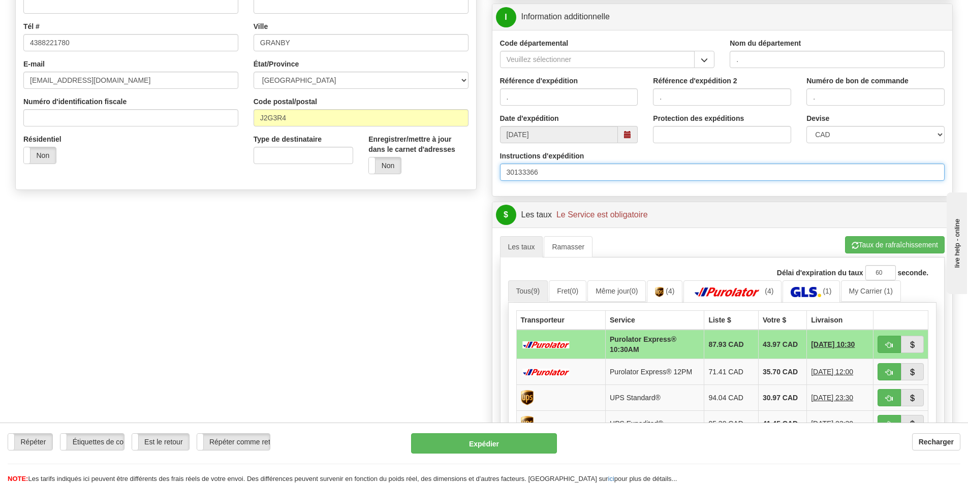
scroll to position [254, 0]
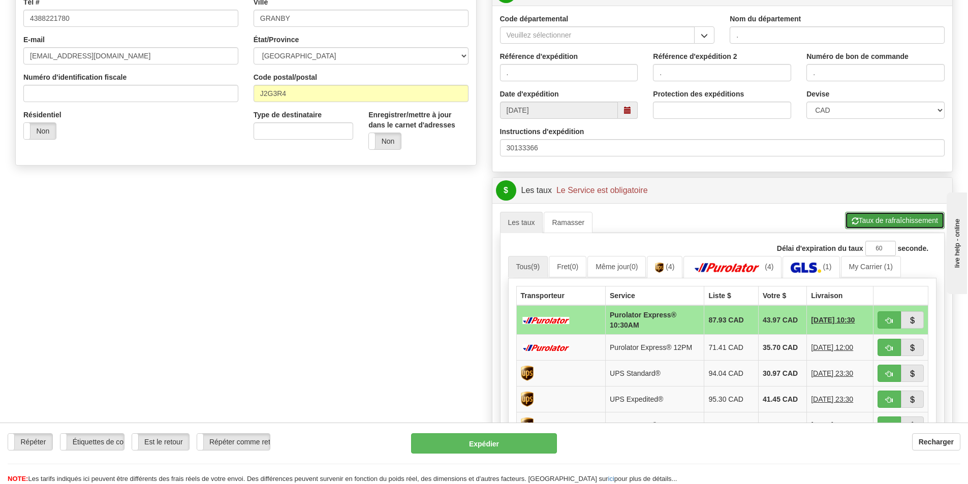
click at [872, 227] on button "Taux de rafraîchissement" at bounding box center [895, 220] width 100 height 17
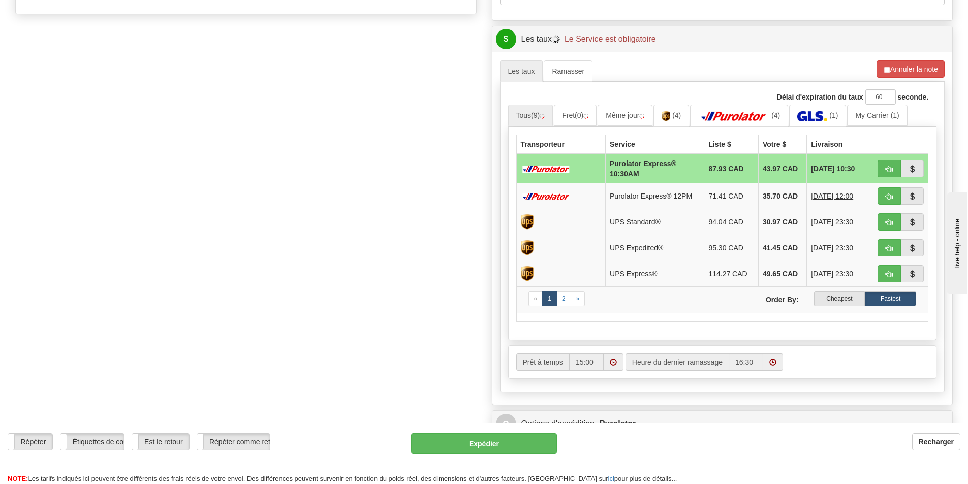
scroll to position [406, 0]
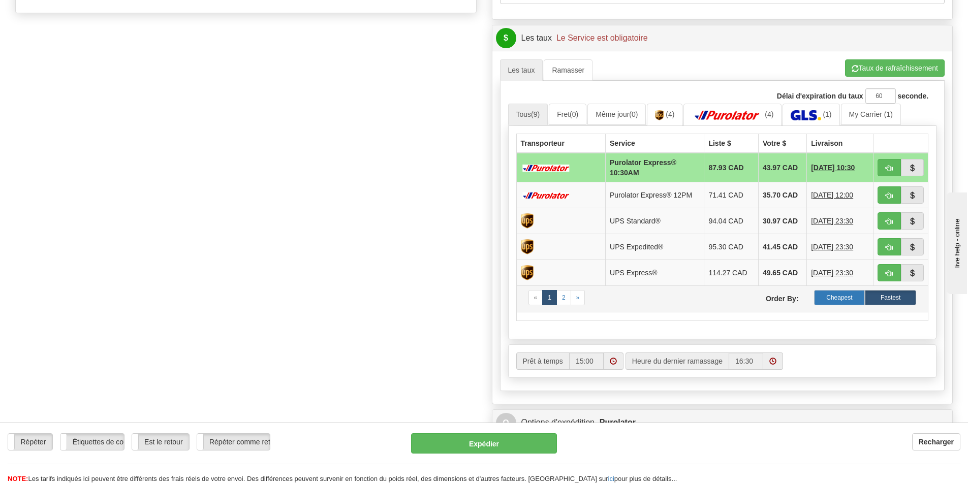
click at [848, 295] on label "Cheapest" at bounding box center [839, 297] width 51 height 15
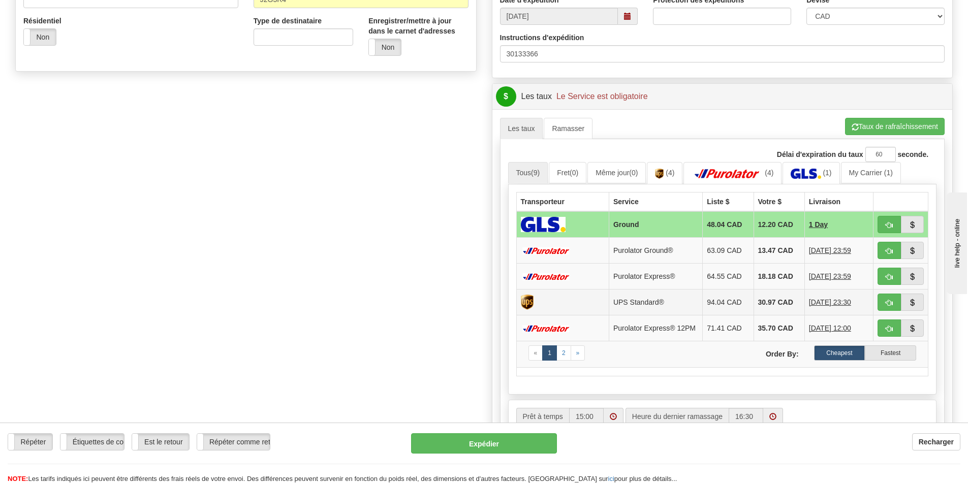
scroll to position [356, 0]
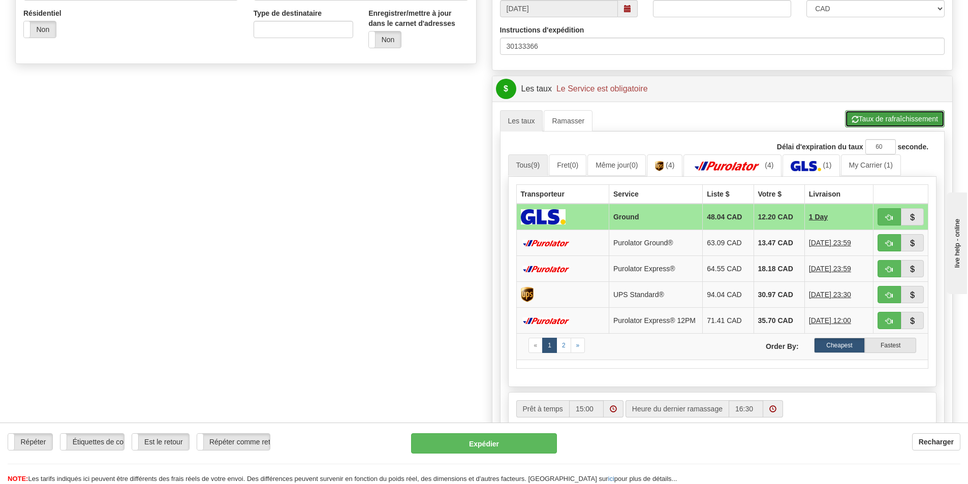
click at [865, 117] on button "Taux de rafraîchissement" at bounding box center [895, 118] width 100 height 17
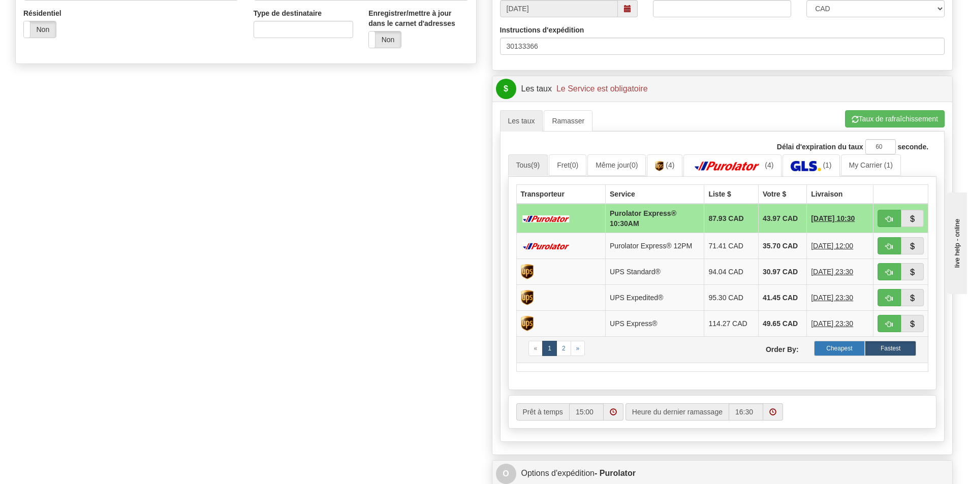
click at [849, 344] on label "Cheapest" at bounding box center [839, 348] width 51 height 15
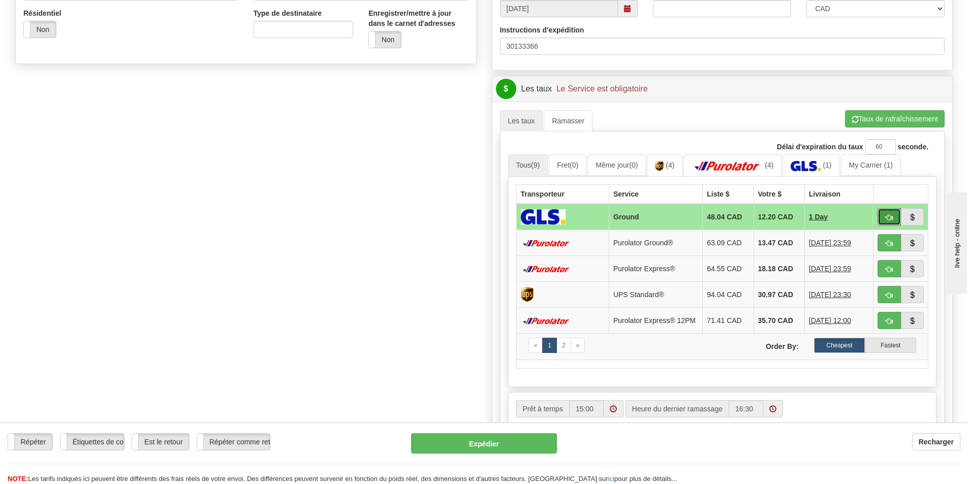
click at [885, 217] on button "button" at bounding box center [888, 216] width 23 height 17
type input "1"
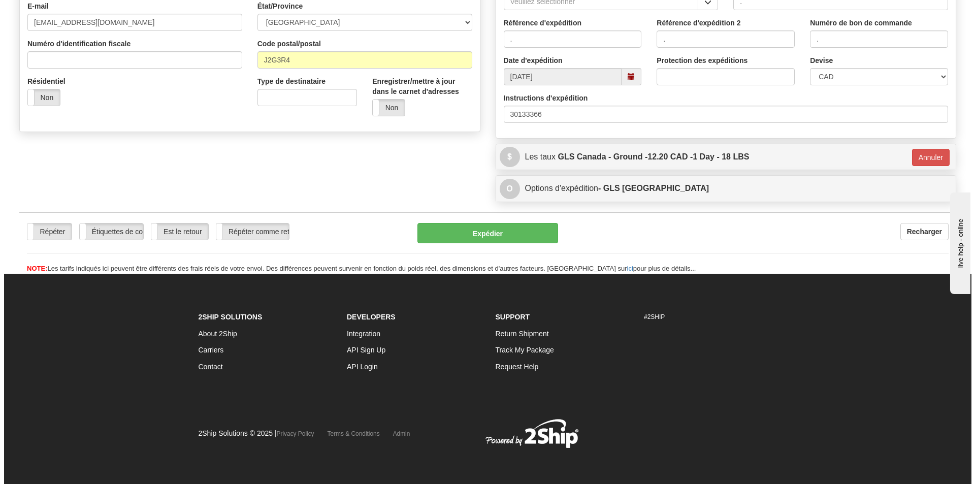
scroll to position [288, 0]
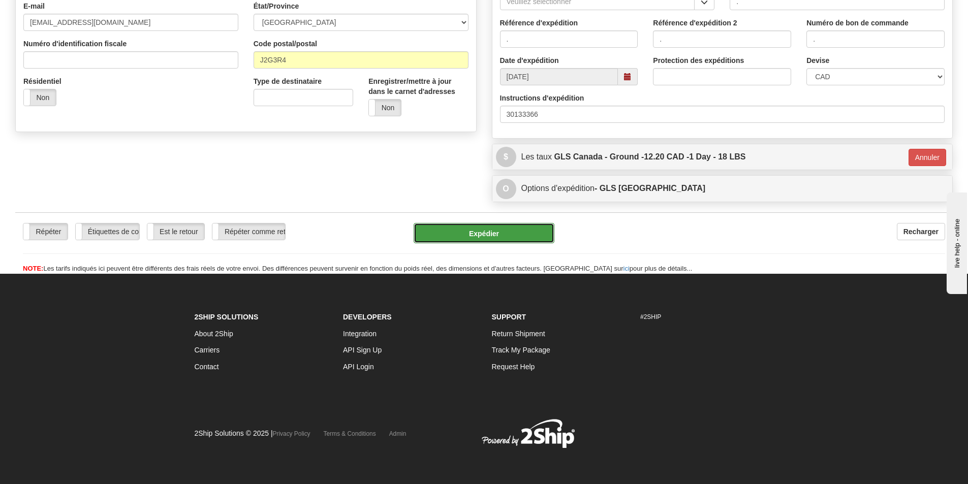
click at [481, 240] on button "Expédier" at bounding box center [484, 233] width 141 height 20
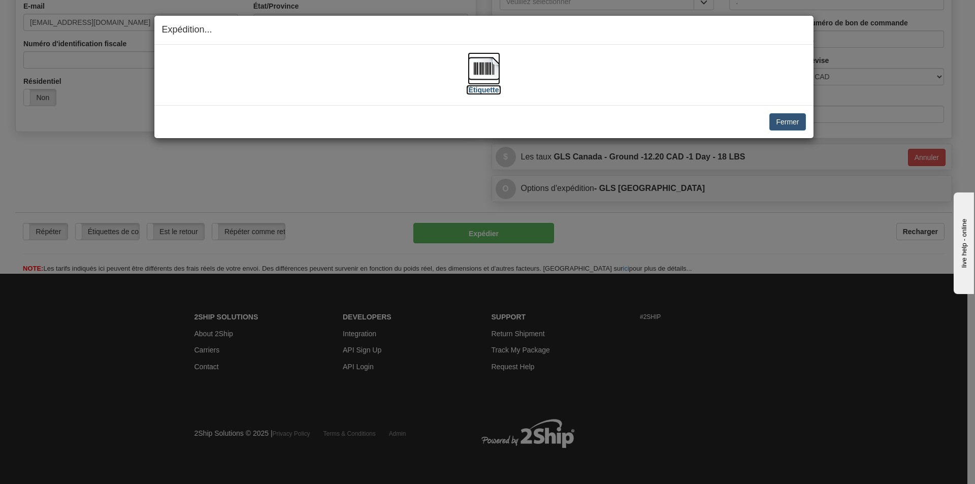
click at [486, 75] on img at bounding box center [484, 68] width 33 height 33
click at [785, 123] on button "Fermer" at bounding box center [788, 121] width 36 height 17
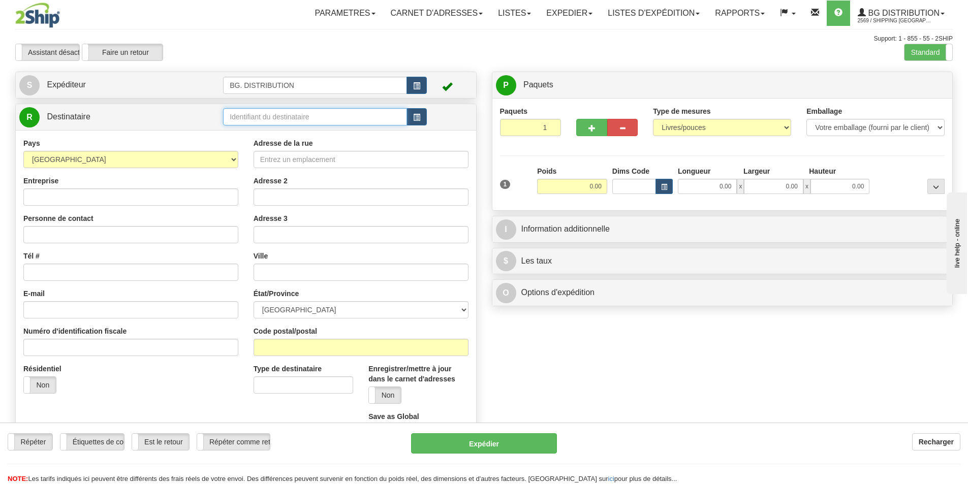
click at [286, 114] on input "text" at bounding box center [315, 116] width 184 height 17
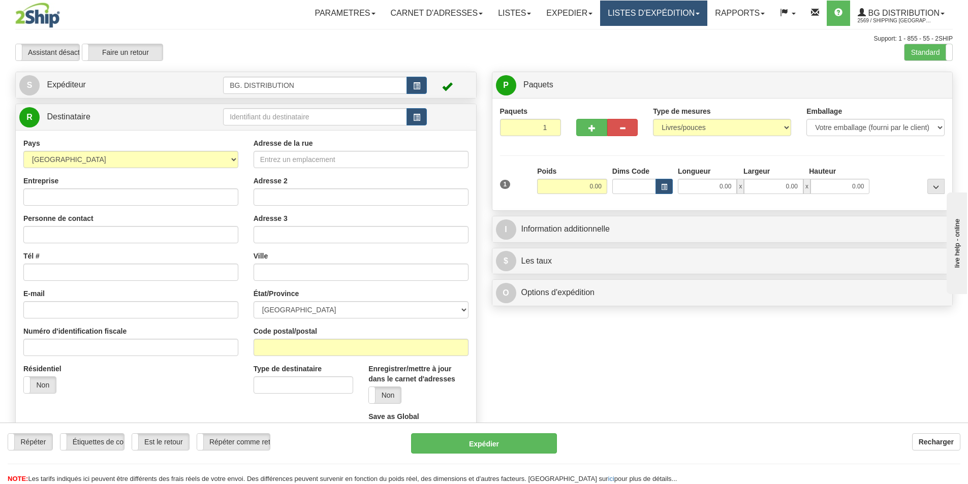
click at [624, 9] on link "LISTES D'EXPÉDITION" at bounding box center [653, 13] width 107 height 25
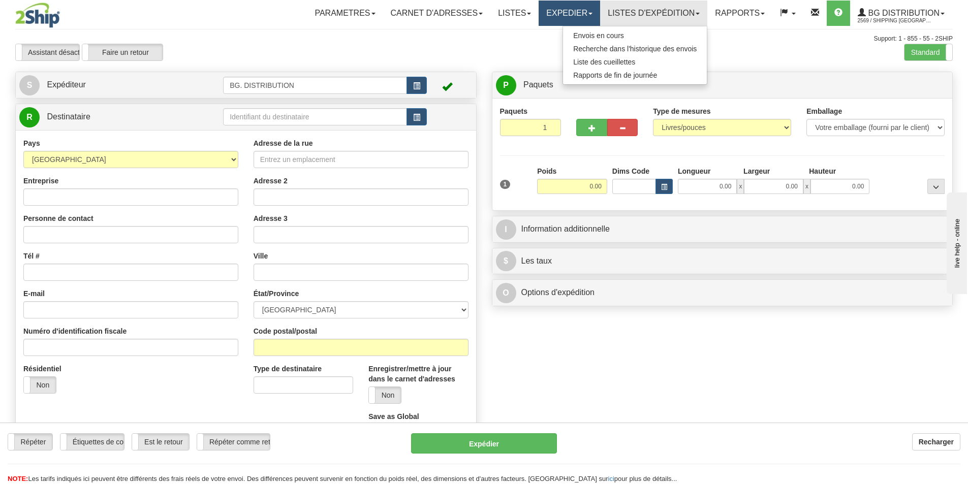
click at [572, 16] on link "Expedier" at bounding box center [569, 13] width 61 height 25
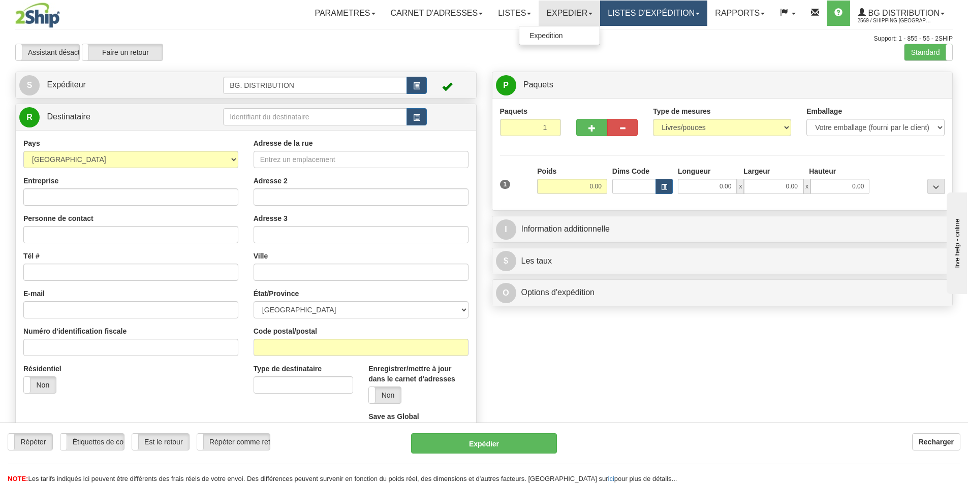
click at [619, 13] on link "LISTES D'EXPÉDITION" at bounding box center [653, 13] width 107 height 25
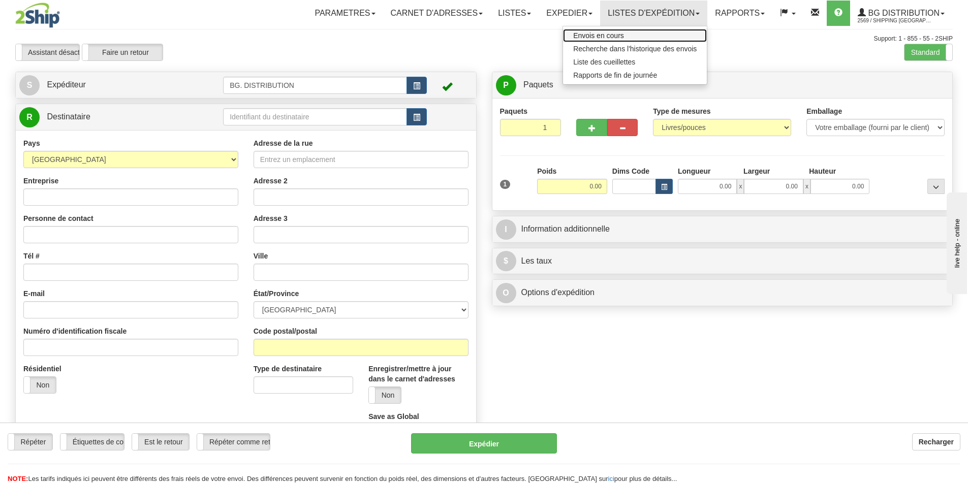
click at [618, 37] on span "Envois en cours" at bounding box center [598, 35] width 51 height 8
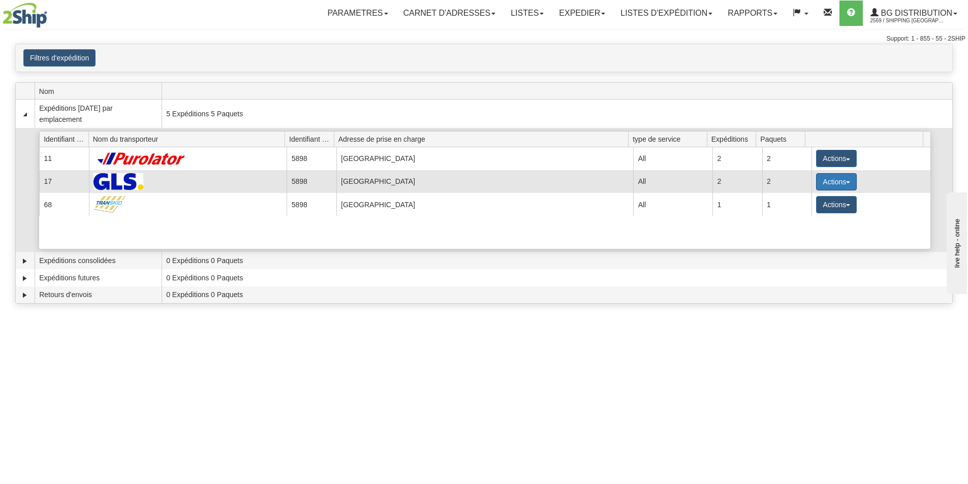
click at [817, 181] on button "Actions" at bounding box center [836, 181] width 41 height 17
click at [796, 199] on span "Détails" at bounding box center [798, 200] width 27 height 7
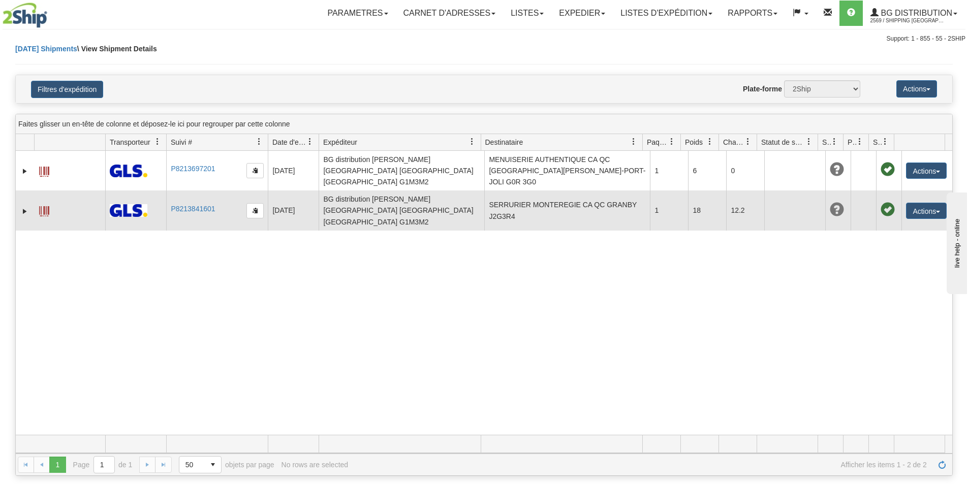
click at [46, 206] on span at bounding box center [44, 211] width 10 height 10
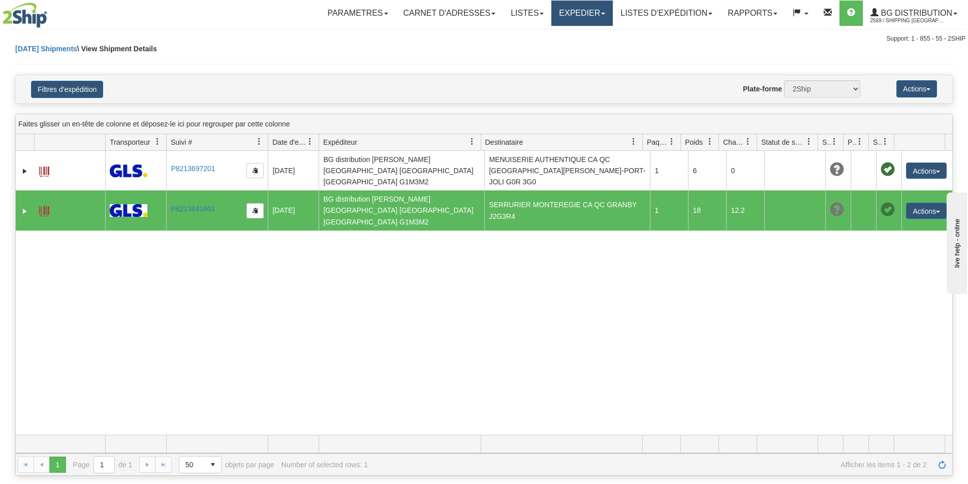
click at [582, 3] on link "Expedier" at bounding box center [581, 13] width 61 height 25
click at [549, 31] on span "Expedition" at bounding box center [558, 35] width 33 height 8
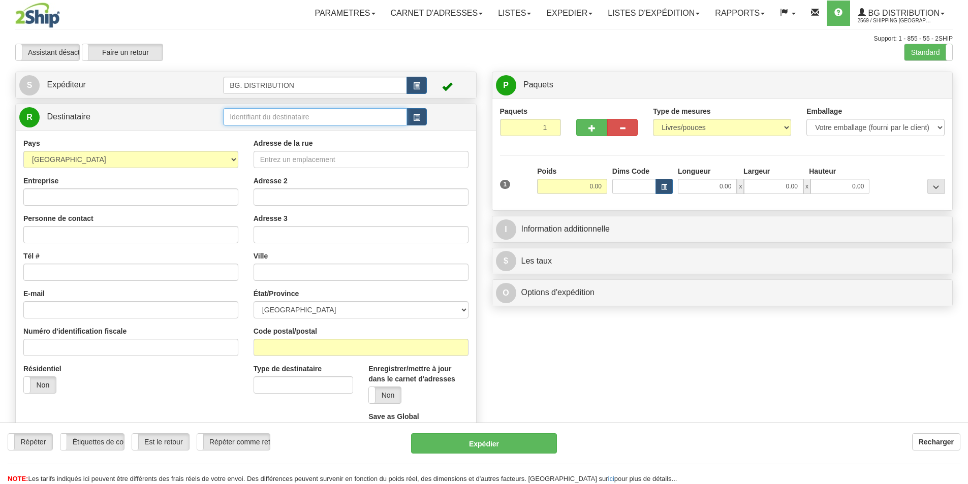
click at [260, 114] on input "text" at bounding box center [315, 116] width 184 height 17
click at [420, 117] on span "button" at bounding box center [416, 117] width 7 height 7
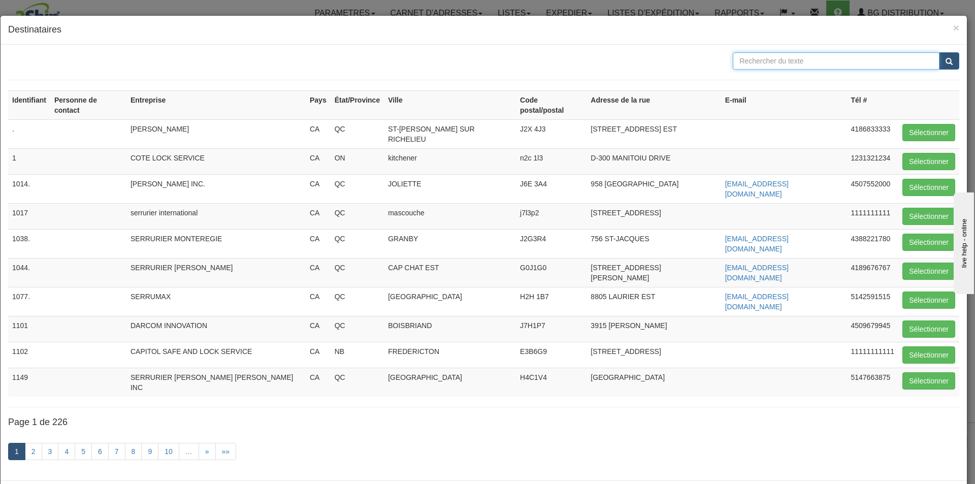
click at [755, 62] on input "text" at bounding box center [836, 60] width 207 height 17
type input "mont joli"
click at [949, 63] on button "submit" at bounding box center [949, 60] width 20 height 17
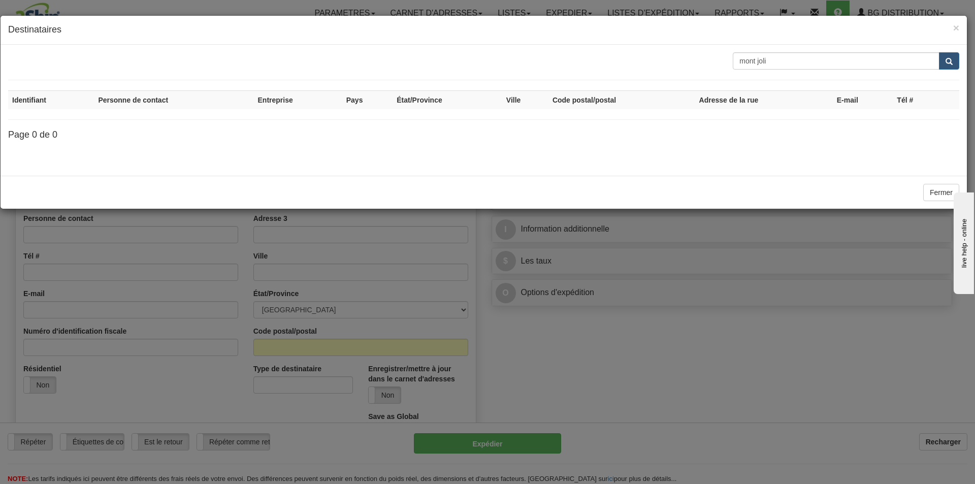
click at [961, 24] on div "× Destinataires" at bounding box center [484, 30] width 967 height 29
click at [960, 26] on div "× Destinataires" at bounding box center [484, 30] width 967 height 29
click at [958, 28] on span "×" at bounding box center [957, 28] width 6 height 12
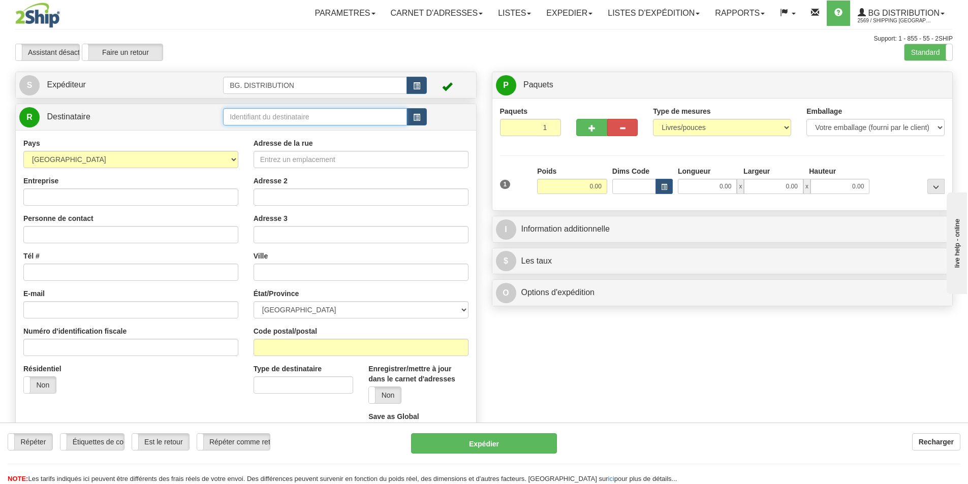
click at [307, 116] on input "text" at bounding box center [315, 116] width 184 height 17
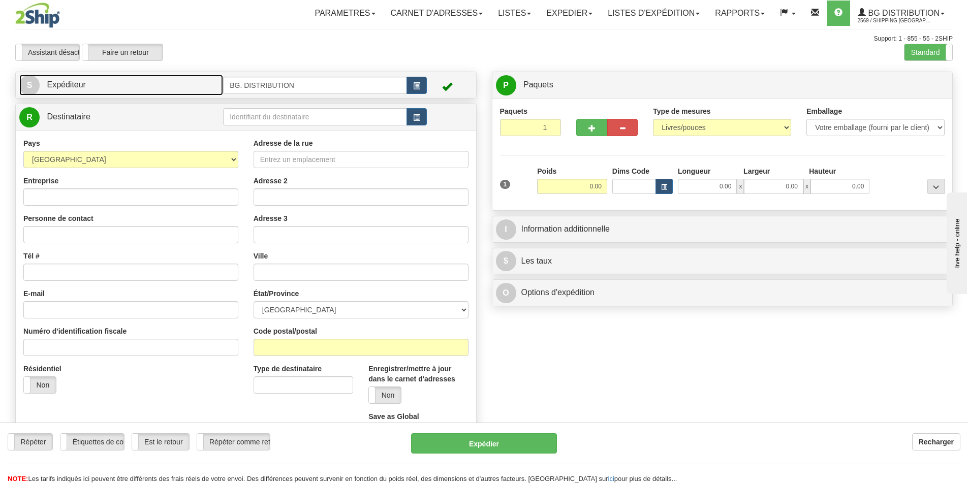
click at [38, 85] on span "S" at bounding box center [29, 85] width 20 height 20
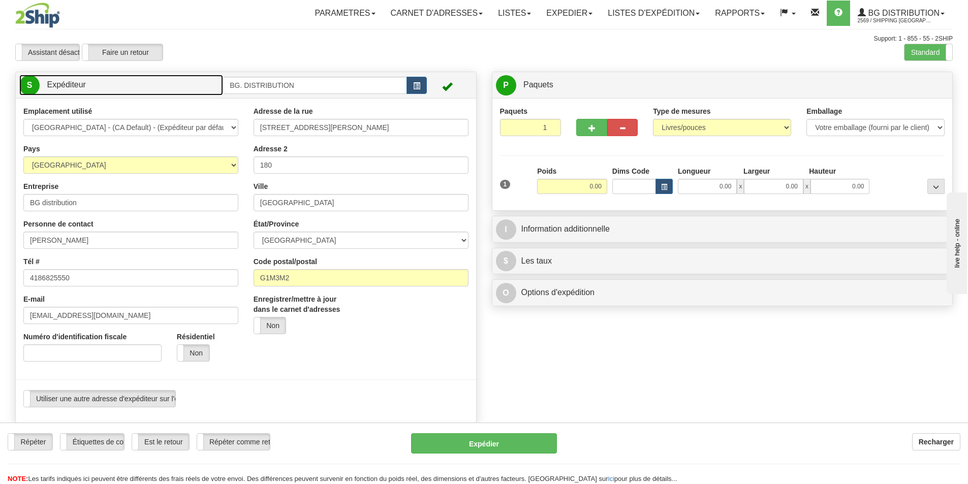
click at [34, 87] on span "S" at bounding box center [29, 85] width 20 height 20
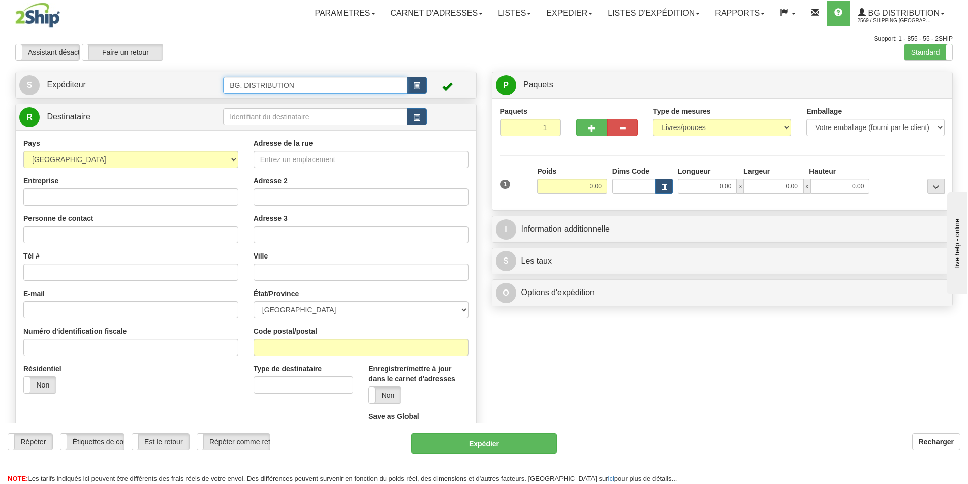
click at [298, 85] on input "BG. DISTRIBUTION" at bounding box center [315, 85] width 184 height 17
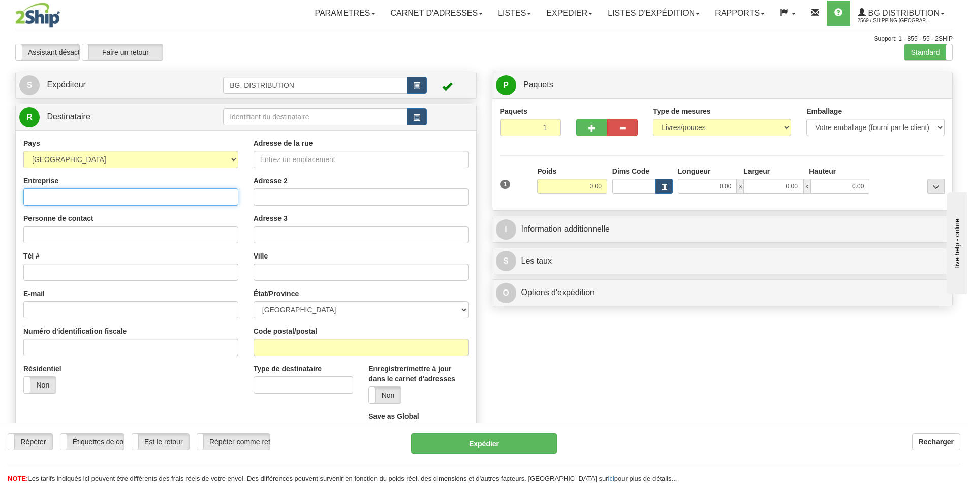
click at [136, 194] on input "Entreprise" at bounding box center [130, 196] width 215 height 17
type input "VITRERIE MONT-JOLI INC."
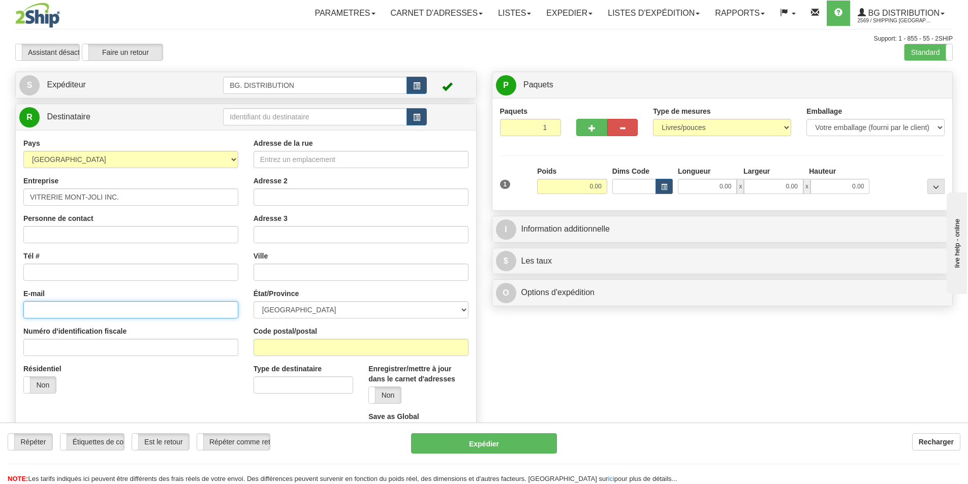
type input "[EMAIL_ADDRESS][DOMAIN_NAME]"
type input "1800, BOUL. [PERSON_NAME]"
type input "MONT-JOLI"
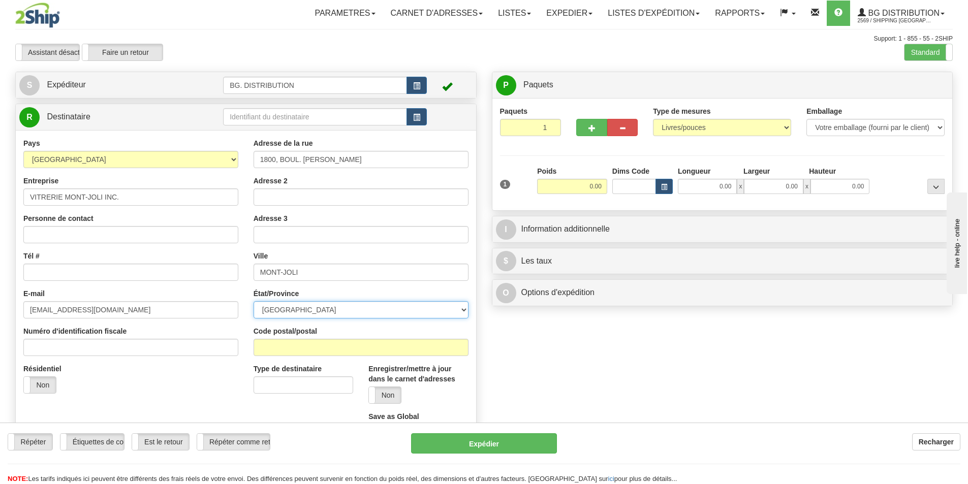
select select "QC"
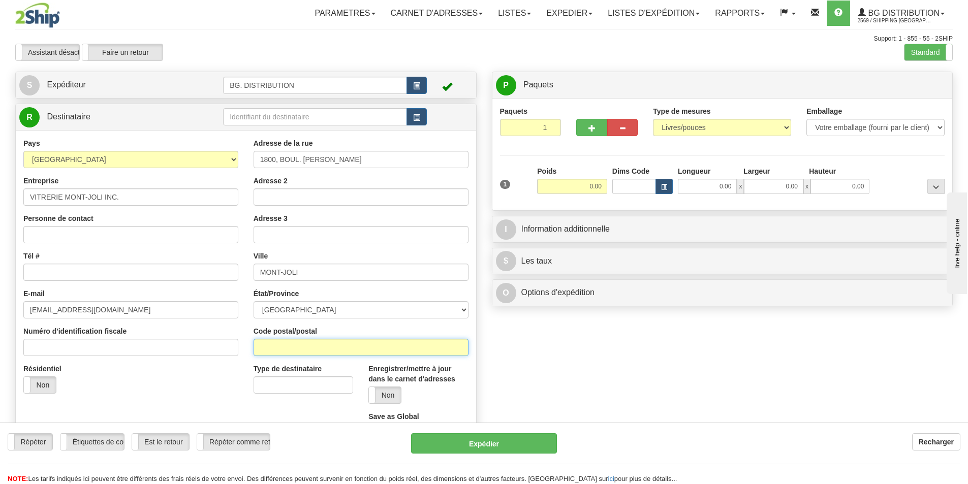
type input "G5H 2W8"
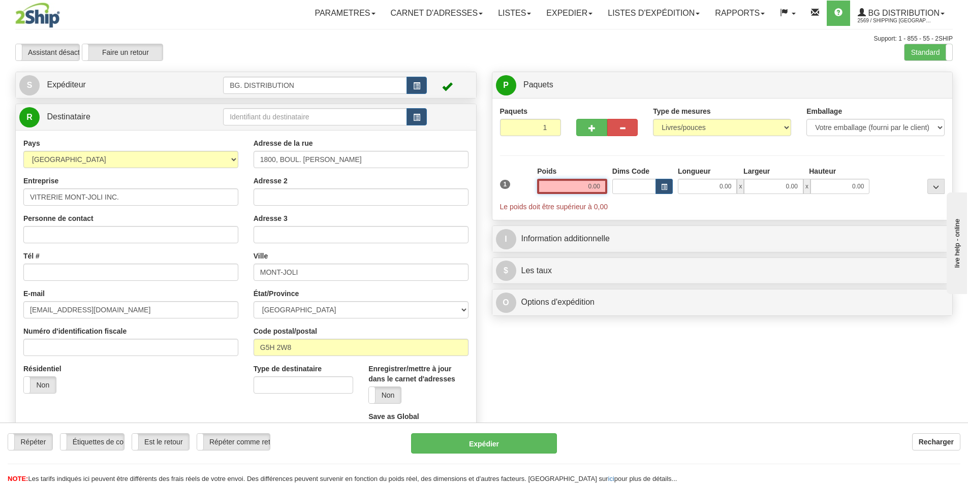
click at [579, 185] on input "0.00" at bounding box center [572, 186] width 70 height 15
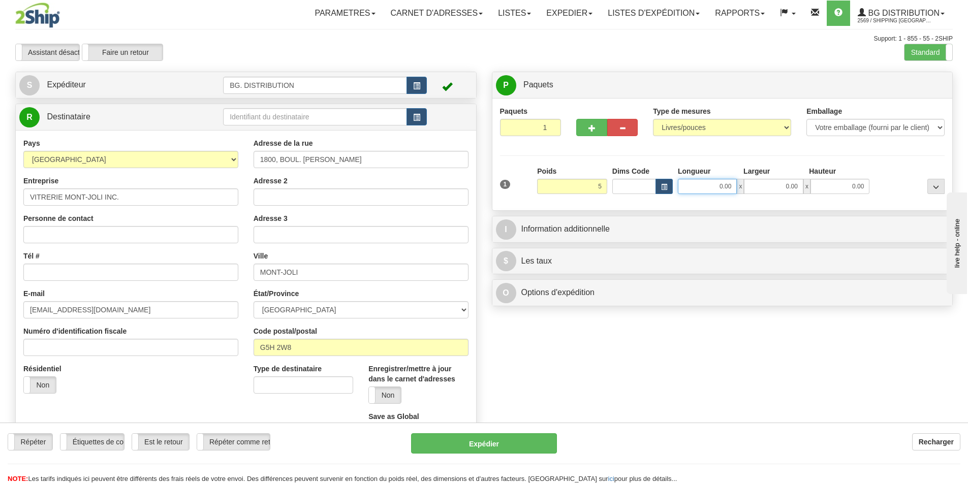
type input "5.00"
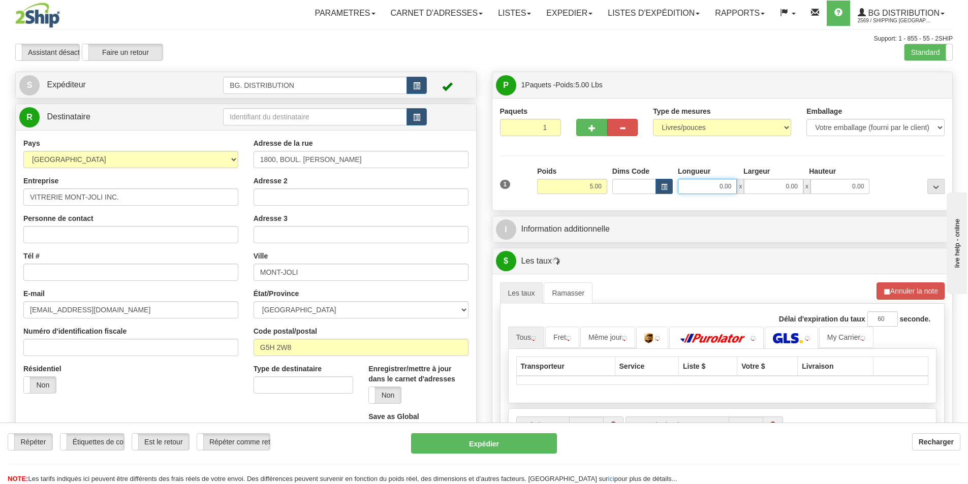
click at [697, 183] on input "0.00" at bounding box center [707, 186] width 59 height 15
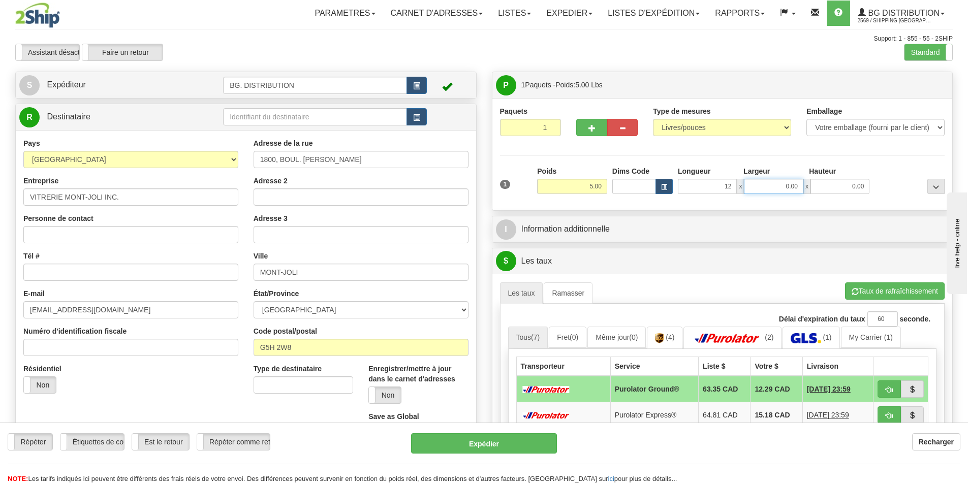
type input "12.00"
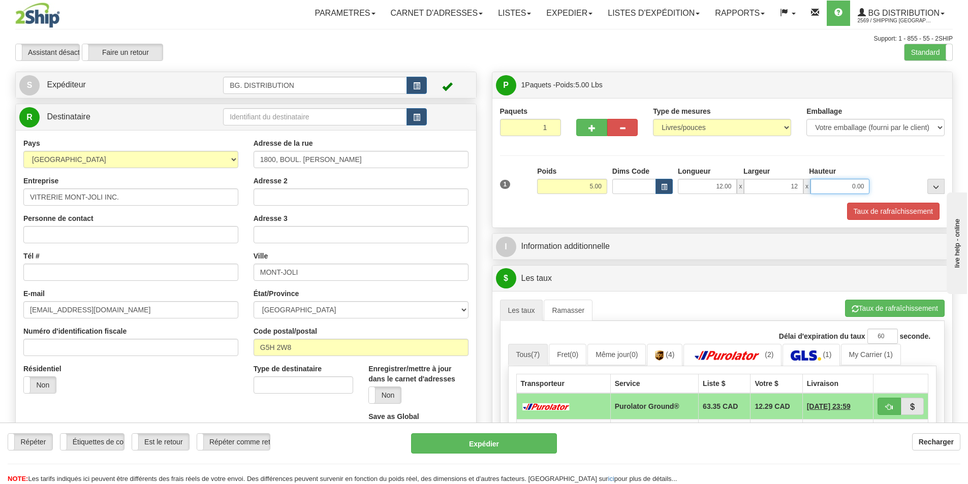
type input "12.00"
type input "3"
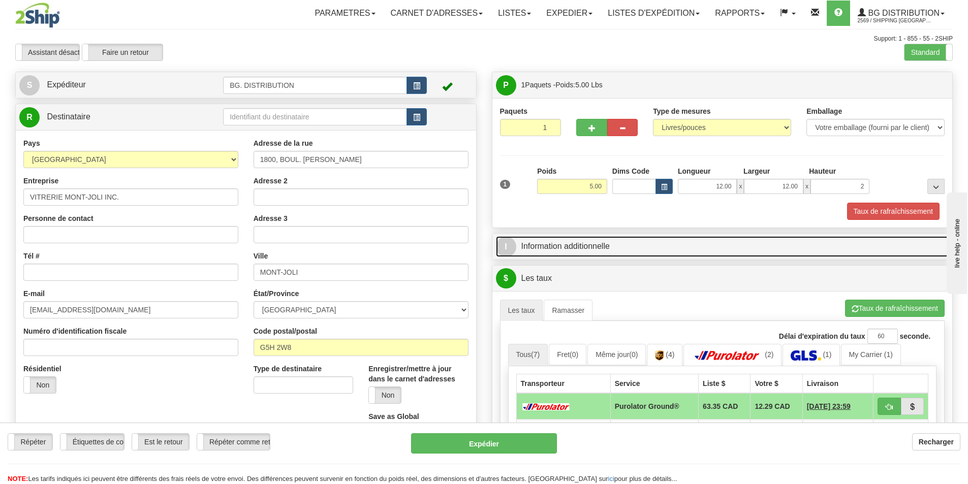
type input "2.00"
click at [625, 247] on link "I Information additionnelle" at bounding box center [722, 246] width 453 height 21
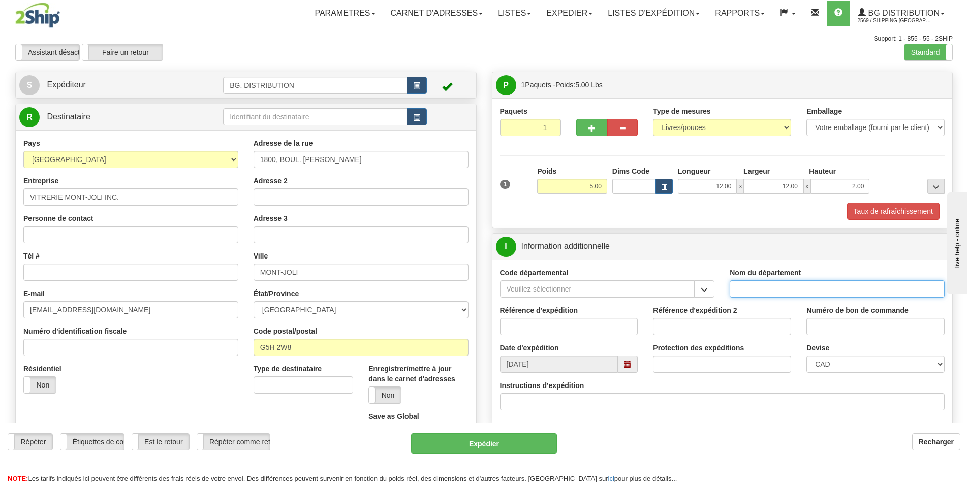
click at [767, 292] on input "Nom du département" at bounding box center [837, 288] width 215 height 17
type input "."
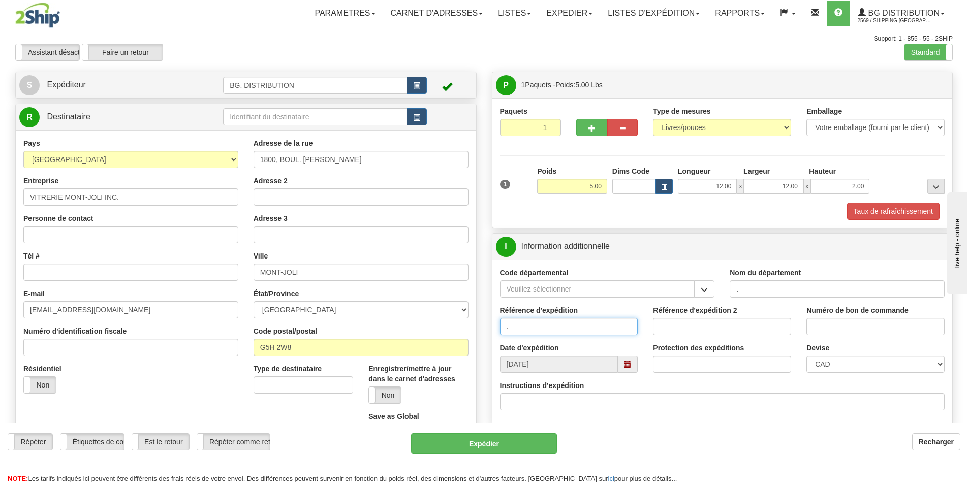
type input "."
type input ".."
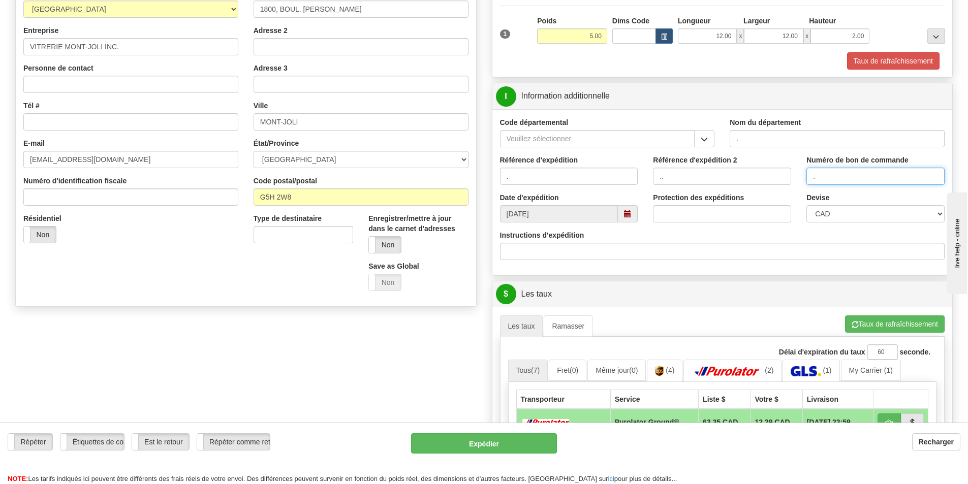
scroll to position [203, 0]
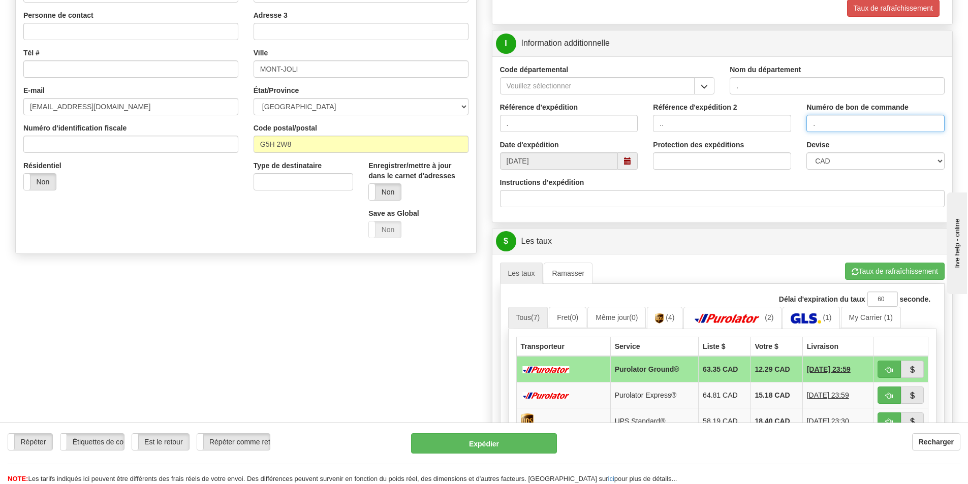
type input "."
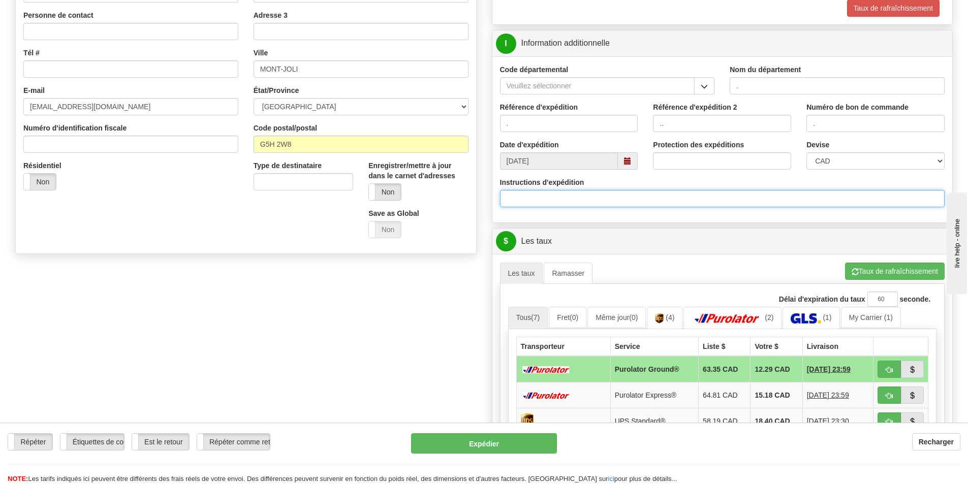
click at [553, 202] on input "Instructions d'expédition" at bounding box center [722, 198] width 445 height 17
type input "remplacement"
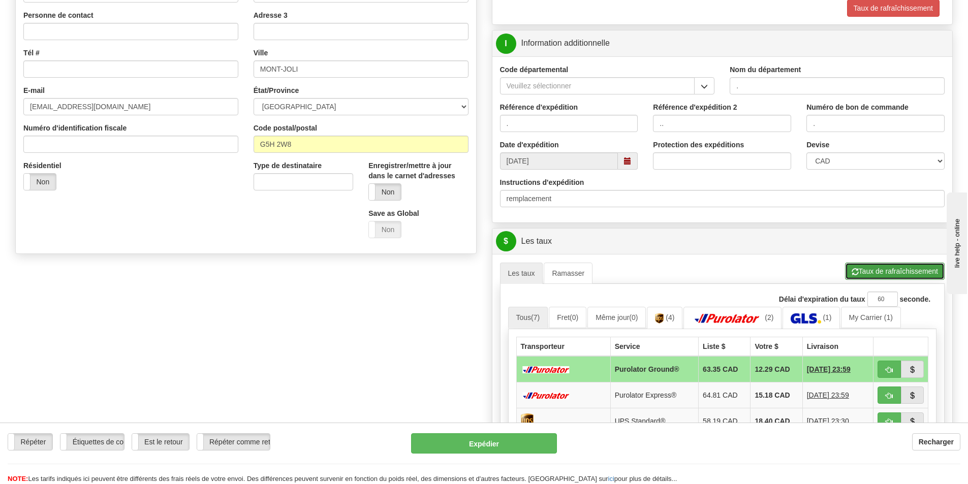
click at [875, 276] on button "Taux de rafraîchissement" at bounding box center [895, 271] width 100 height 17
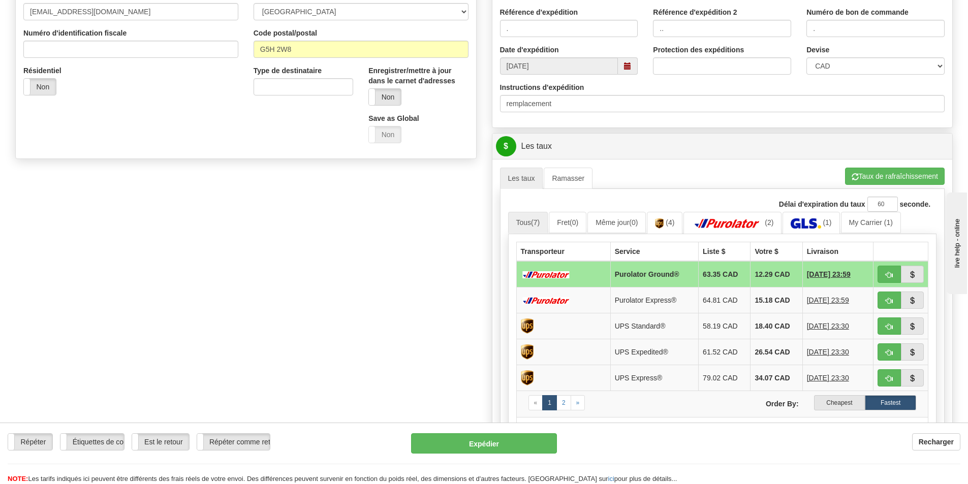
scroll to position [406, 0]
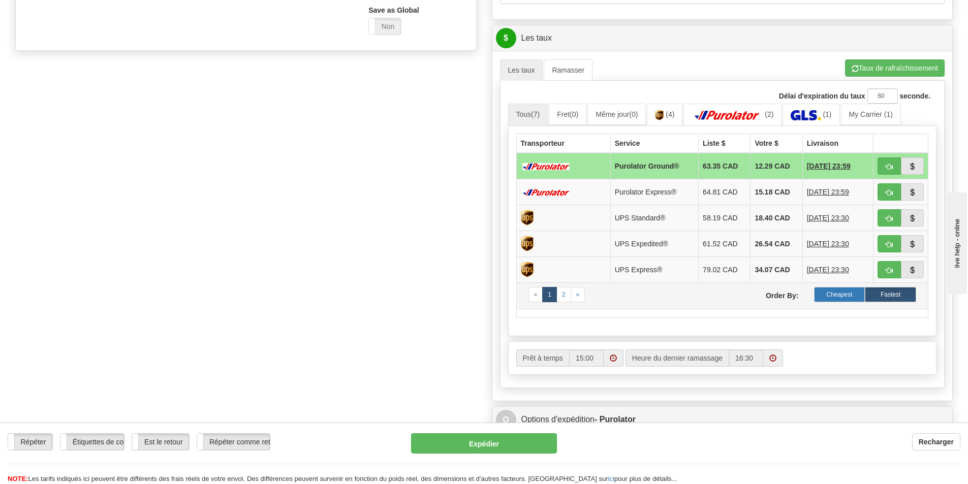
click at [839, 288] on label "Cheapest" at bounding box center [839, 294] width 51 height 15
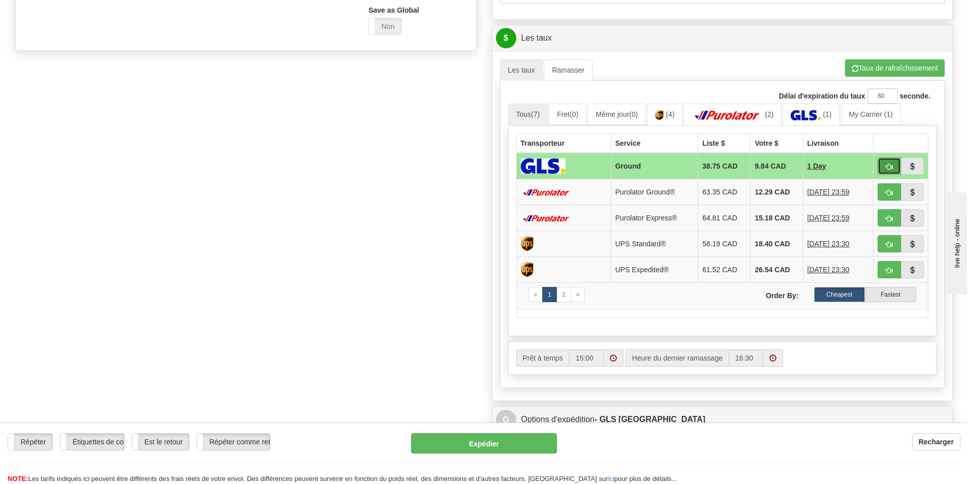
click at [889, 172] on button "button" at bounding box center [888, 165] width 23 height 17
type input "1"
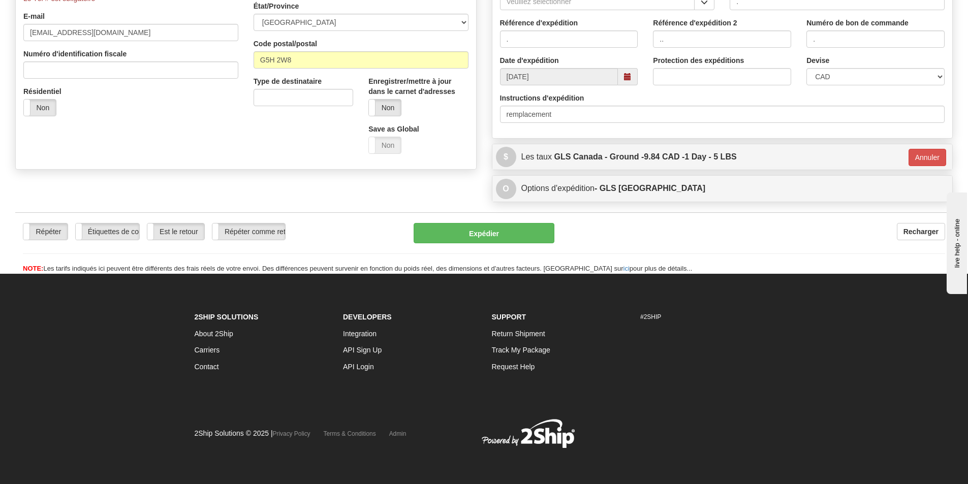
scroll to position [288, 0]
click at [487, 230] on button "Expédier" at bounding box center [484, 233] width 141 height 20
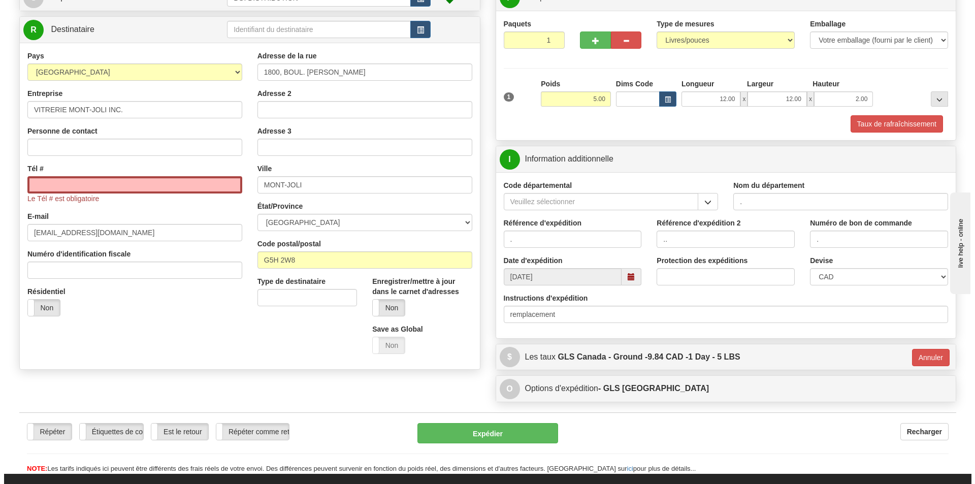
scroll to position [85, 0]
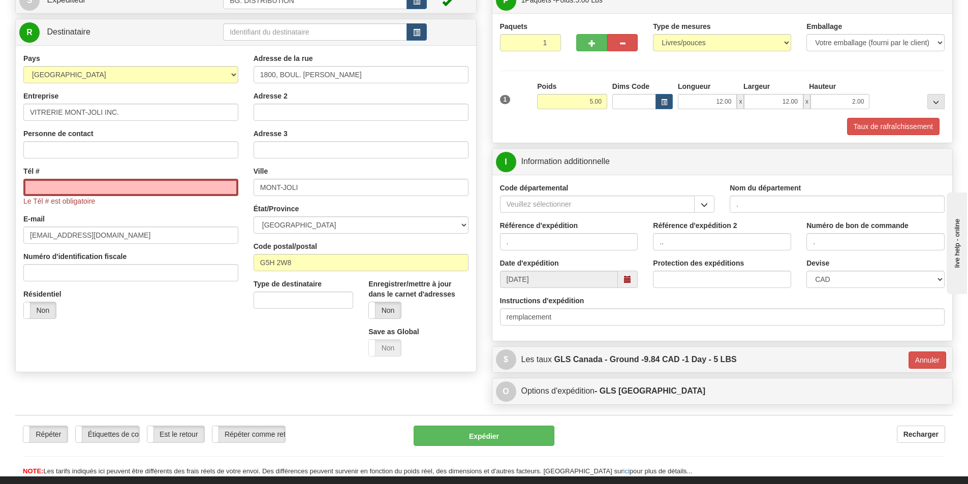
click at [107, 197] on div "Le Tél # est obligatoire" at bounding box center [130, 192] width 215 height 27
click at [110, 194] on input "Tél #" at bounding box center [130, 187] width 215 height 17
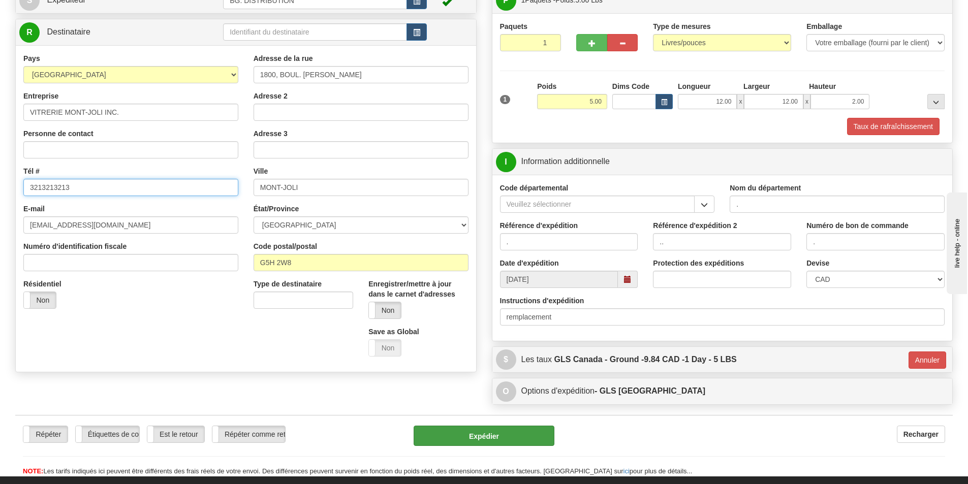
type input "3213213213"
click at [494, 439] on button "Expédier" at bounding box center [484, 436] width 141 height 20
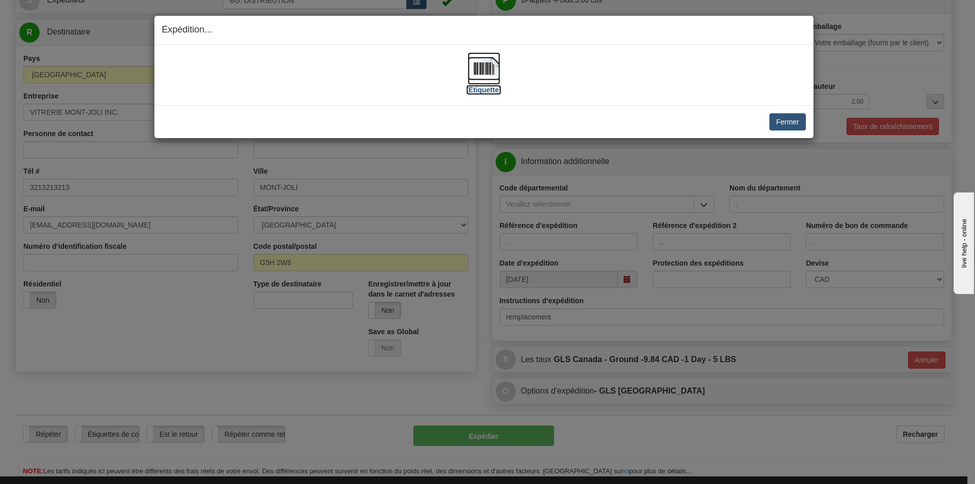
click at [486, 70] on img at bounding box center [484, 68] width 33 height 33
